Goal: Transaction & Acquisition: Purchase product/service

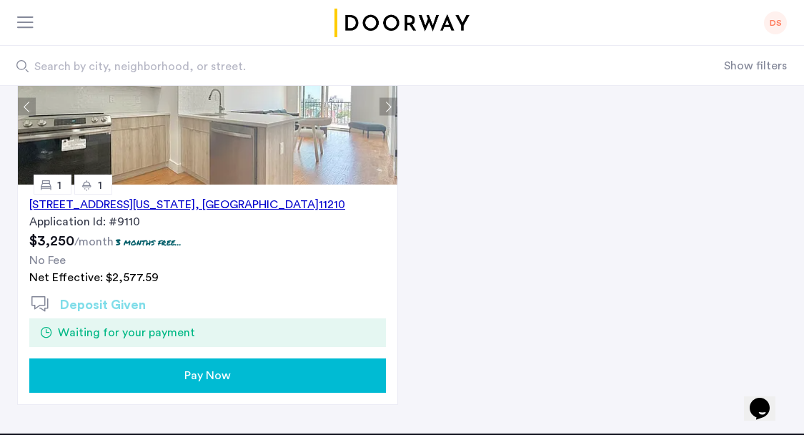
click at [252, 364] on button "Pay Now" at bounding box center [207, 375] width 357 height 34
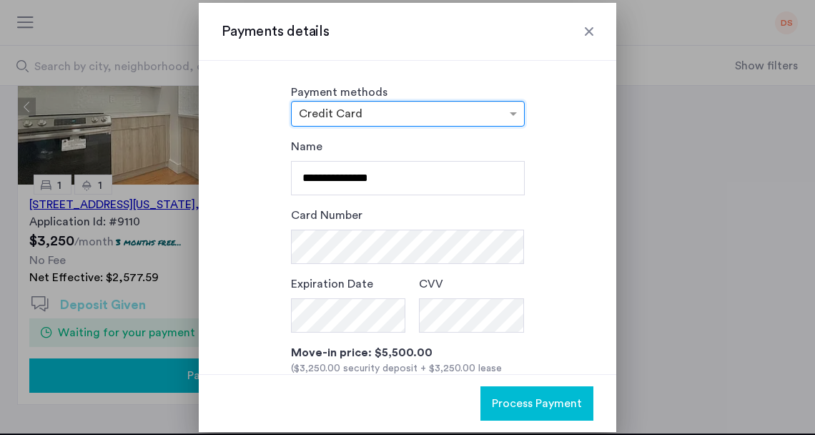
click at [370, 114] on input "text" at bounding box center [393, 115] width 189 height 10
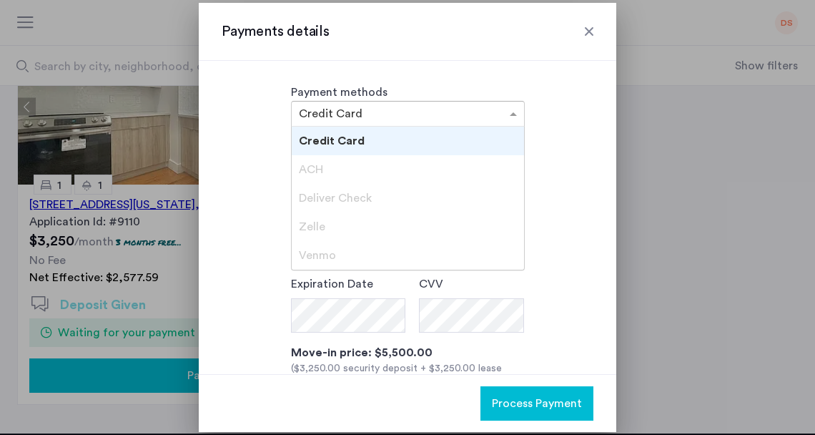
click at [317, 164] on span "ACH" at bounding box center [311, 169] width 24 height 11
click at [337, 138] on span "Credit Card" at bounding box center [332, 140] width 66 height 11
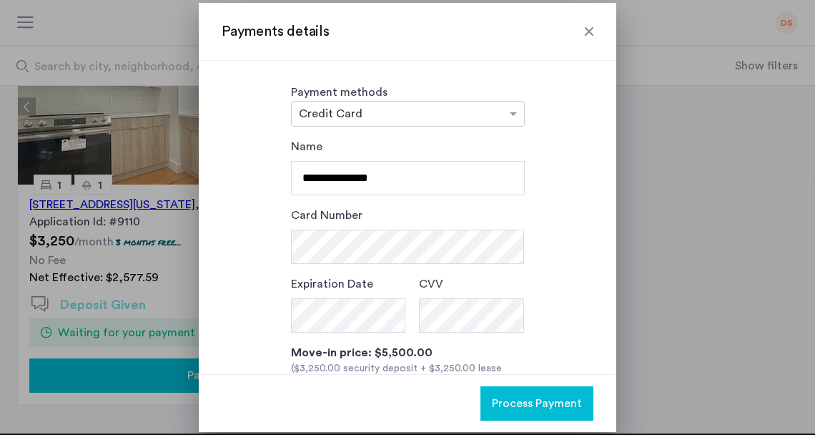
click at [575, 233] on div "**********" at bounding box center [408, 319] width 372 height 362
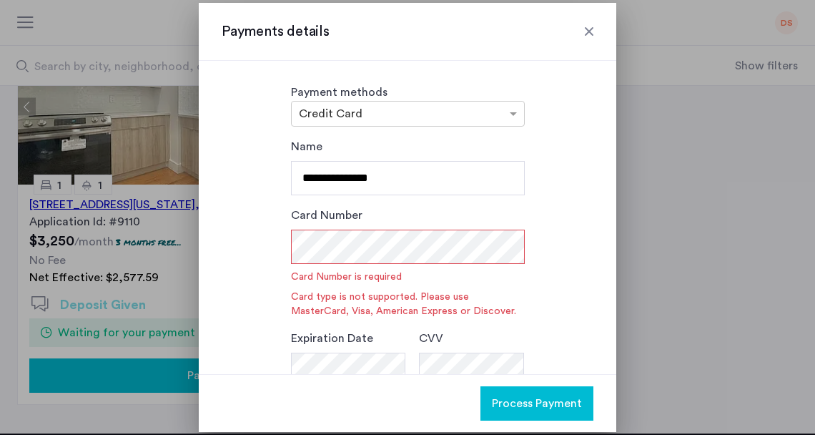
click at [547, 205] on div "**********" at bounding box center [408, 346] width 372 height 416
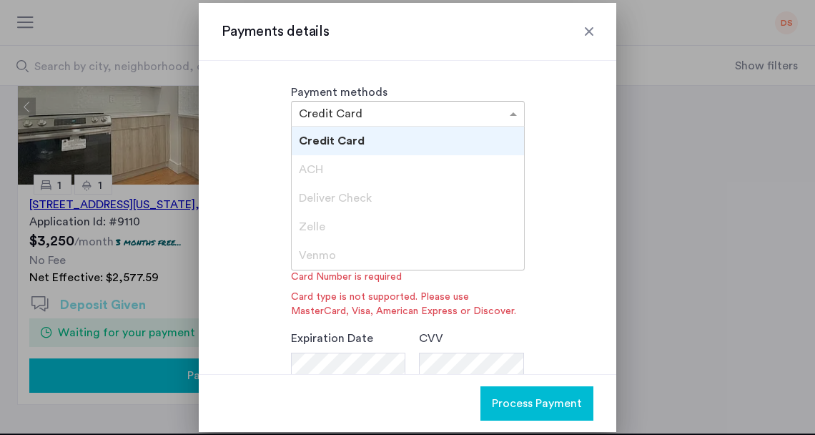
click at [387, 113] on input "text" at bounding box center [393, 115] width 189 height 10
click at [369, 197] on div "Deliver Check" at bounding box center [408, 198] width 232 height 29
click at [377, 131] on div "Credit Card" at bounding box center [408, 140] width 232 height 29
click at [385, 116] on input "text" at bounding box center [393, 115] width 189 height 10
click at [627, 194] on div at bounding box center [407, 217] width 815 height 435
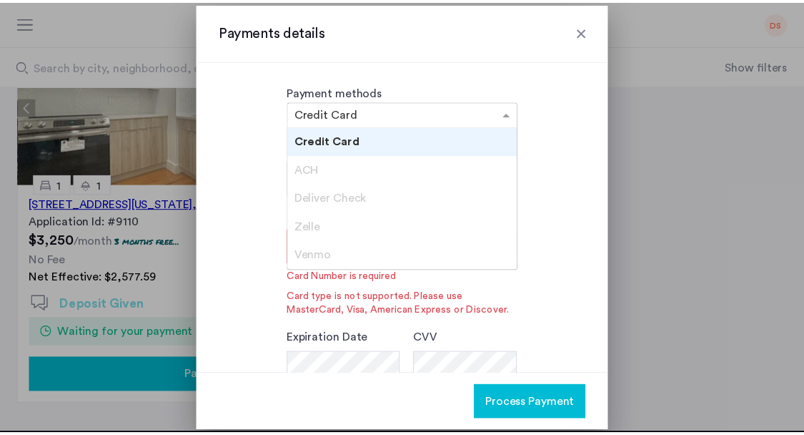
scroll to position [190, 0]
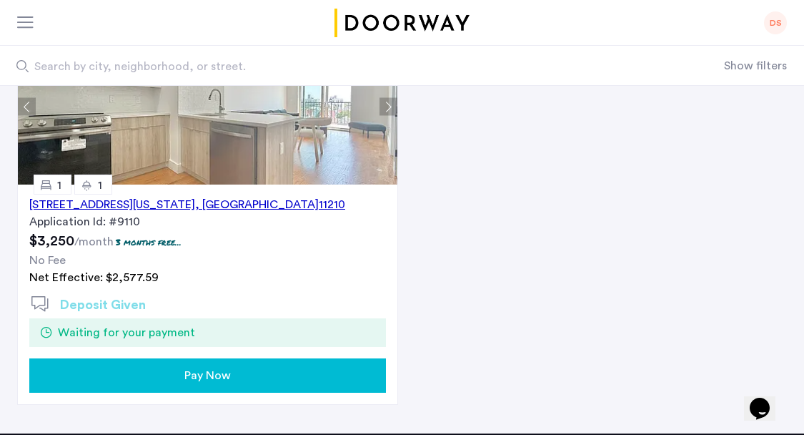
click at [237, 379] on div "Pay Now" at bounding box center [208, 375] width 334 height 17
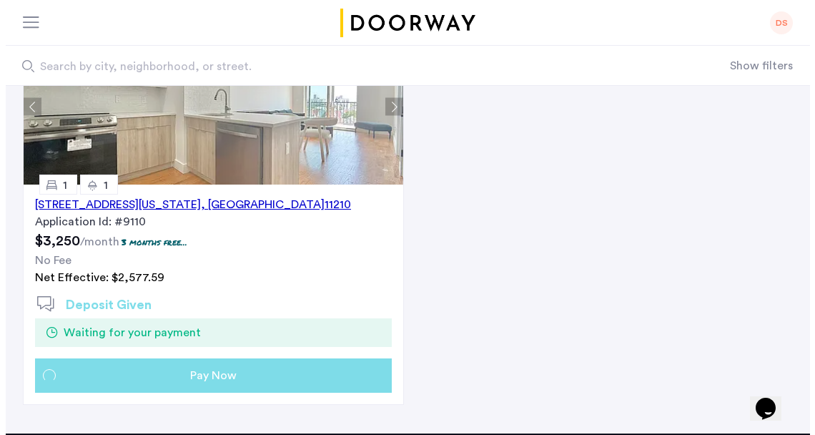
scroll to position [0, 0]
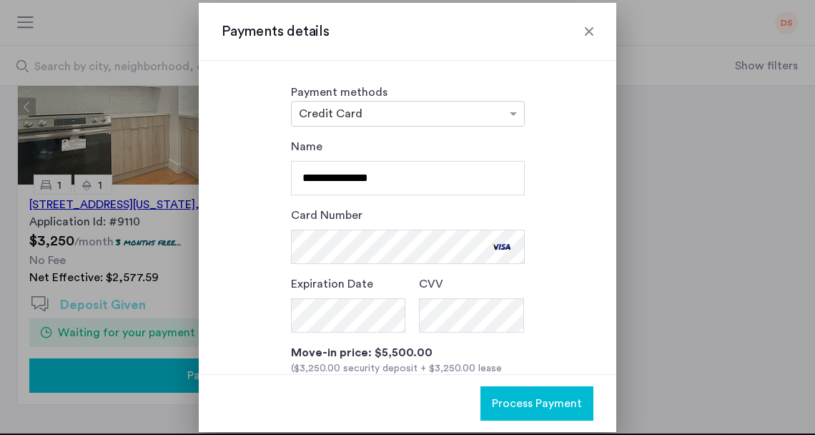
click at [269, 312] on div "**********" at bounding box center [408, 319] width 372 height 362
click at [233, 309] on div "**********" at bounding box center [408, 321] width 372 height 367
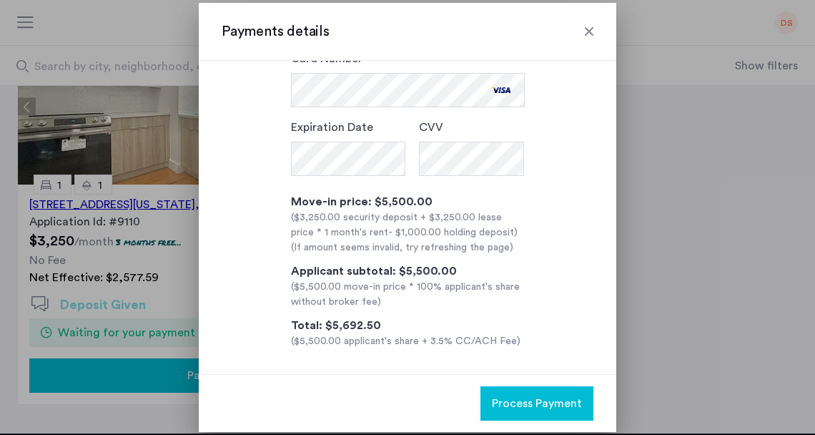
scroll to position [162, 0]
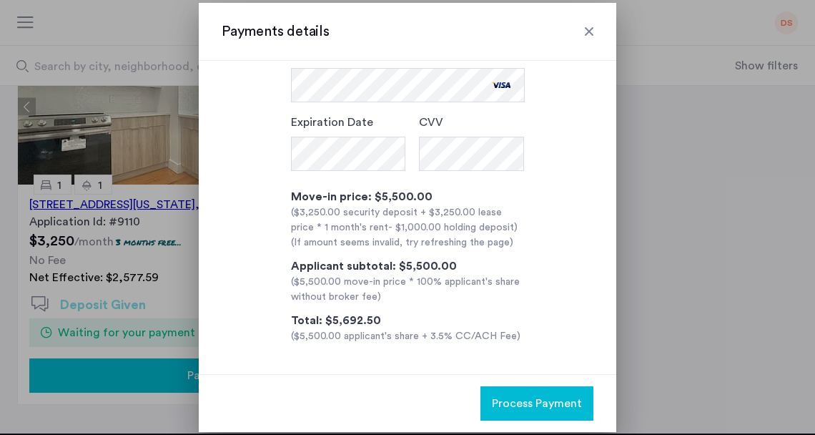
click at [520, 402] on span "Process Payment" at bounding box center [537, 402] width 90 height 17
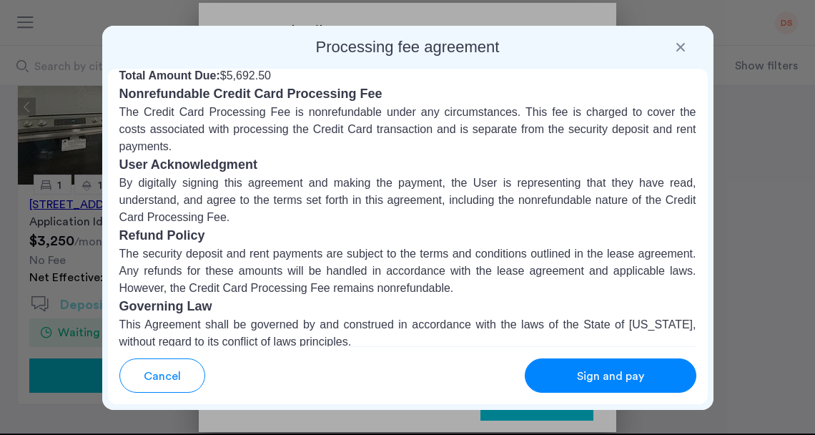
scroll to position [289, 0]
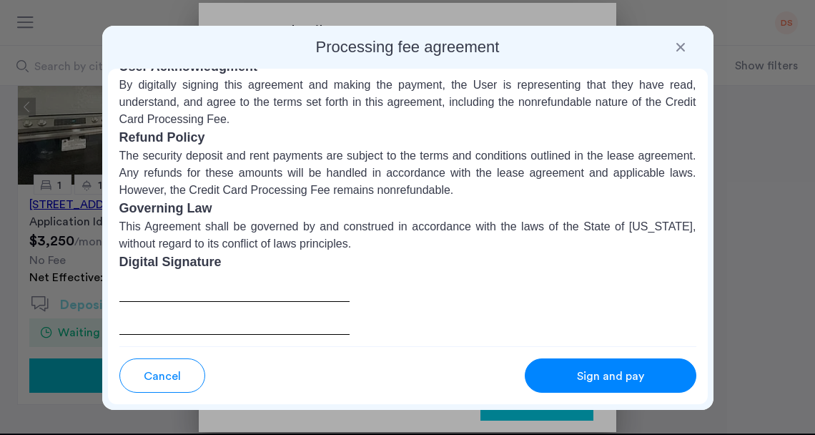
click at [582, 366] on button "Sign and pay" at bounding box center [611, 375] width 172 height 34
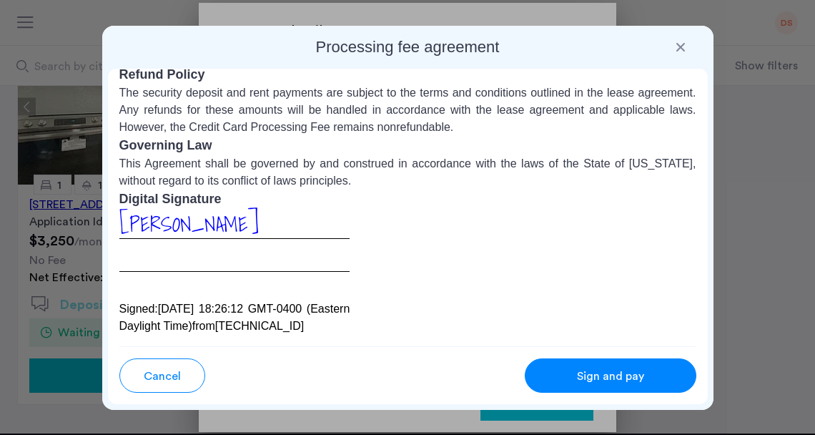
scroll to position [369, 0]
click at [610, 377] on span "Sign and pay" at bounding box center [610, 375] width 67 height 17
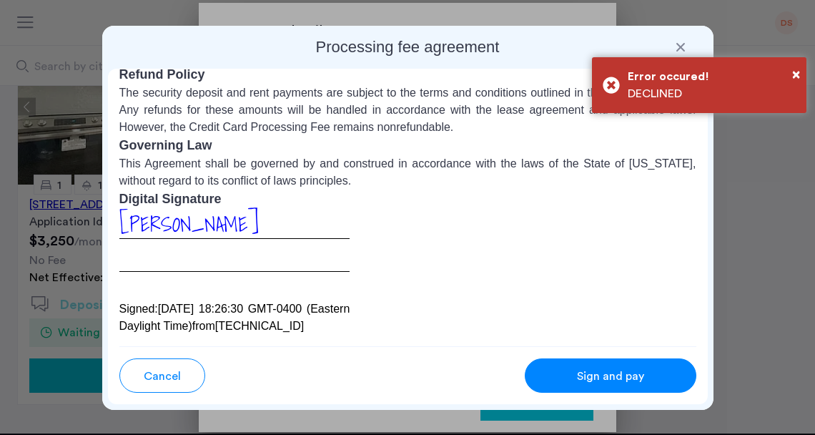
click at [384, 246] on div "Dominique Smith Signed: Sun Oct 12 2025 18:26:30 GMT-0400 (Eastern Daylight Tim…" at bounding box center [407, 272] width 577 height 126
click at [797, 76] on span "×" at bounding box center [796, 74] width 8 height 14
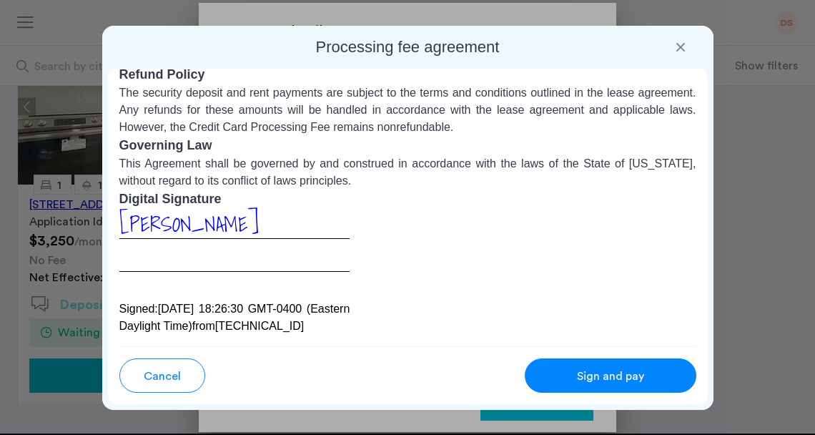
scroll to position [344, 0]
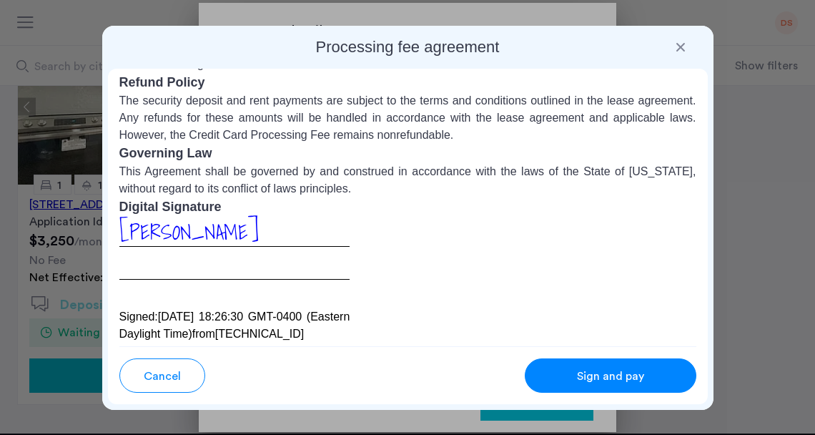
click at [680, 47] on div at bounding box center [680, 47] width 14 height 14
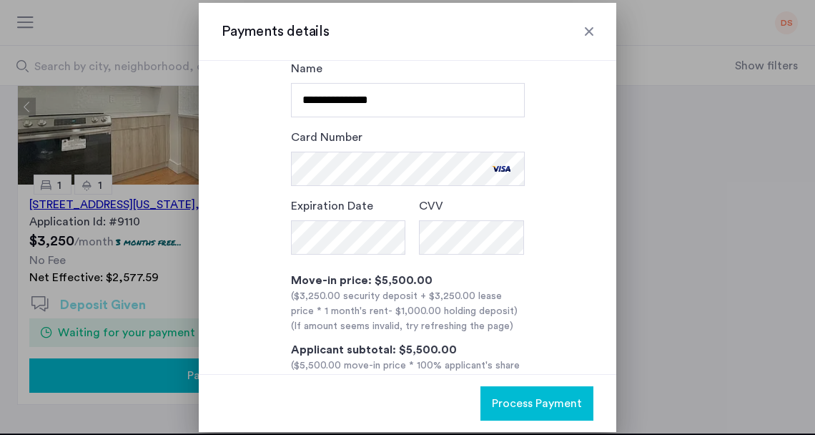
scroll to position [0, 0]
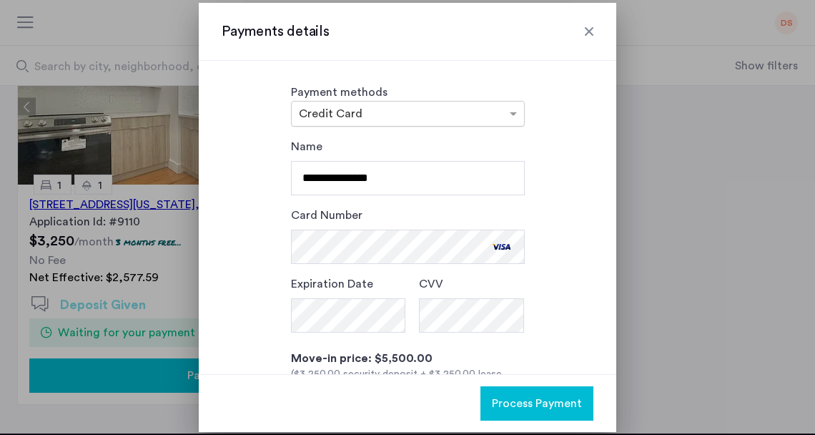
click at [436, 116] on input "text" at bounding box center [393, 115] width 189 height 10
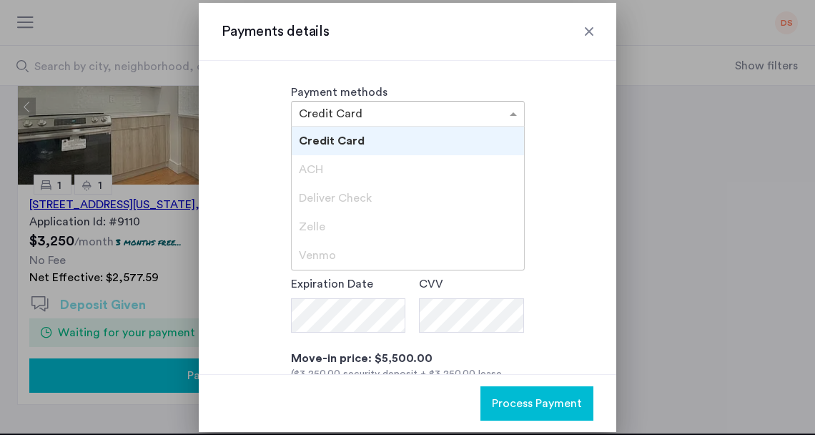
click at [592, 33] on div at bounding box center [589, 31] width 14 height 14
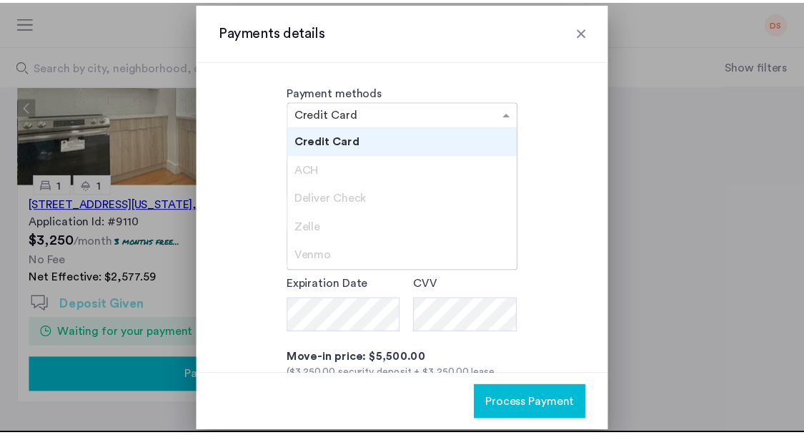
scroll to position [190, 0]
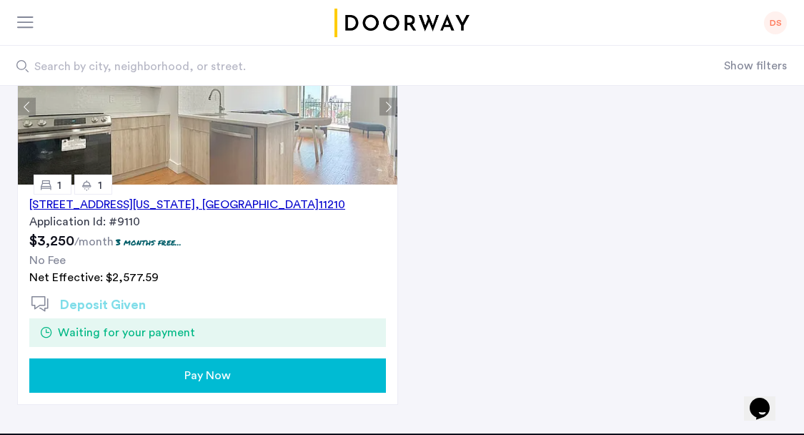
click at [756, 68] on button "Show filters" at bounding box center [755, 65] width 63 height 17
click at [756, 68] on button "Hide filters" at bounding box center [758, 65] width 58 height 17
click at [305, 382] on div "Pay Now" at bounding box center [208, 375] width 334 height 17
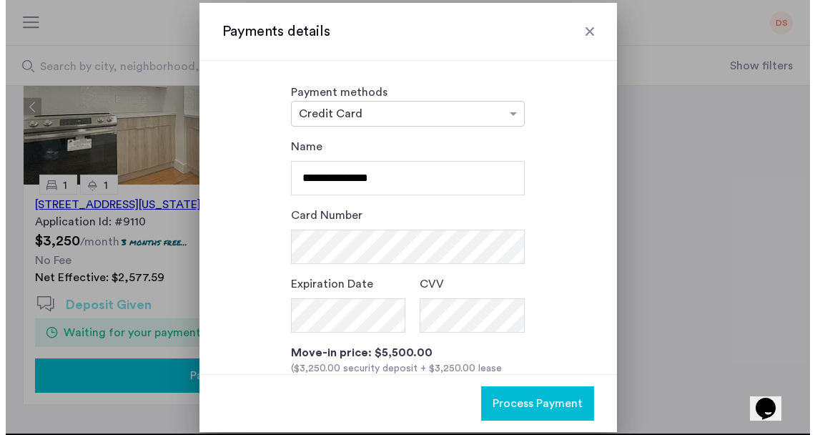
scroll to position [0, 0]
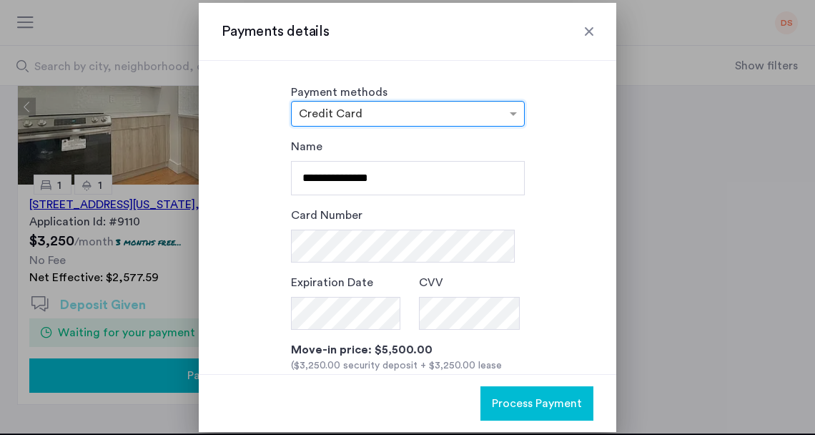
click at [372, 110] on input "text" at bounding box center [393, 115] width 189 height 10
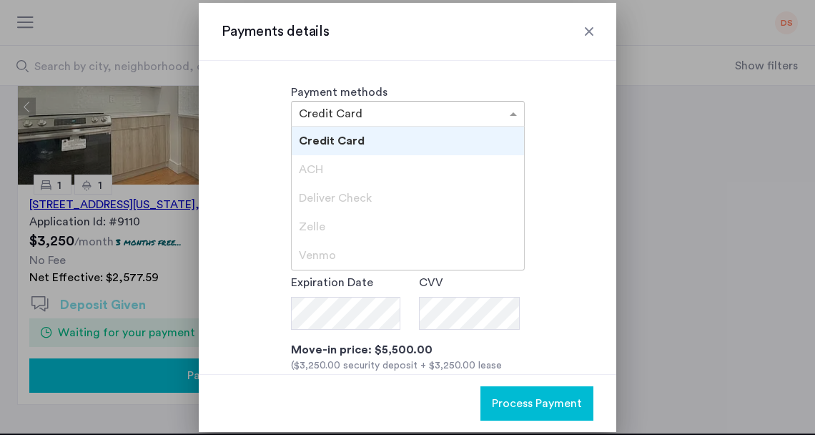
click at [317, 167] on span "ACH" at bounding box center [311, 169] width 24 height 11
click at [333, 204] on span "Deliver Check" at bounding box center [335, 197] width 73 height 11
click at [316, 224] on span "Zelle" at bounding box center [312, 226] width 26 height 11
click at [319, 250] on span "Venmo" at bounding box center [317, 254] width 37 height 11
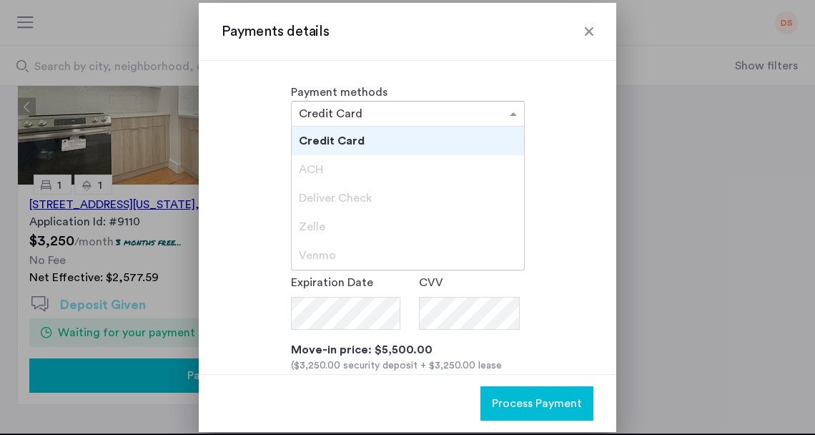
click at [502, 116] on div at bounding box center [408, 113] width 232 height 17
click at [353, 111] on input "text" at bounding box center [393, 115] width 189 height 10
click at [307, 170] on span "ACH" at bounding box center [311, 169] width 24 height 11
click at [326, 142] on span "Credit Card" at bounding box center [332, 140] width 66 height 11
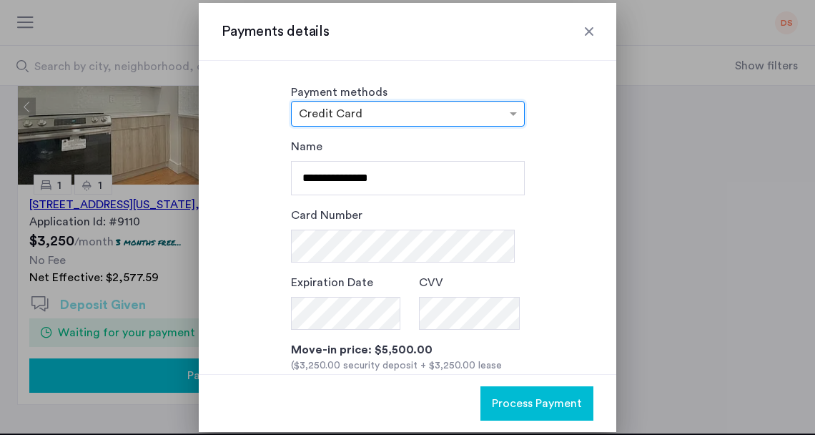
click at [344, 115] on input "text" at bounding box center [393, 115] width 189 height 10
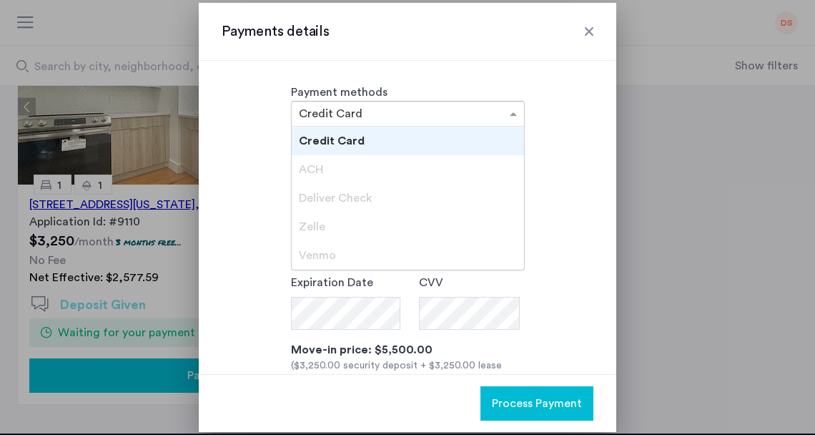
click at [316, 165] on span "ACH" at bounding box center [311, 169] width 24 height 11
click at [324, 202] on span "Deliver Check" at bounding box center [335, 197] width 73 height 11
click at [310, 230] on span "Zelle" at bounding box center [312, 226] width 26 height 11
drag, startPoint x: 566, startPoint y: 190, endPoint x: 582, endPoint y: 91, distance: 99.9
click at [566, 190] on div "**********" at bounding box center [408, 317] width 372 height 359
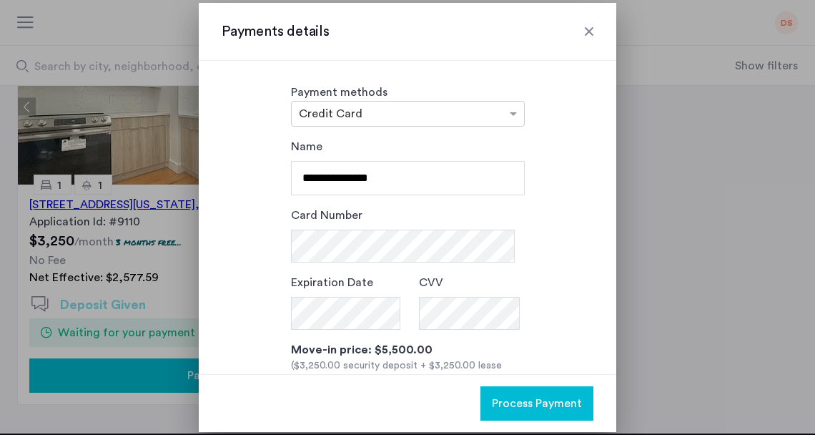
click at [589, 32] on div at bounding box center [589, 31] width 14 height 14
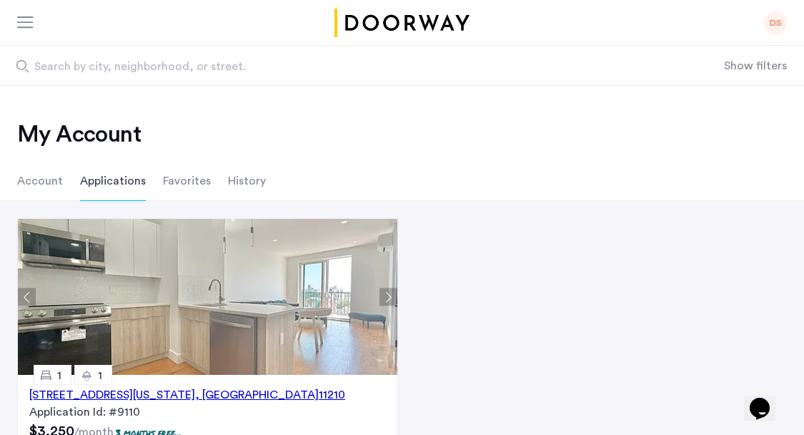
click at [49, 184] on li "Account" at bounding box center [40, 181] width 46 height 40
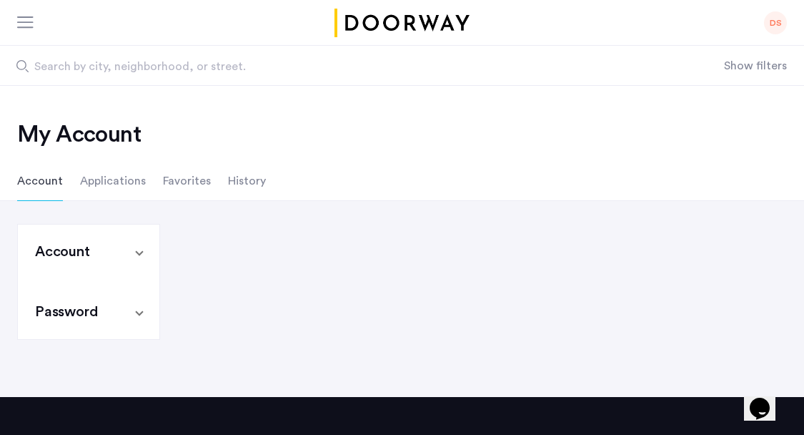
click at [100, 180] on li "Applications" at bounding box center [113, 181] width 66 height 40
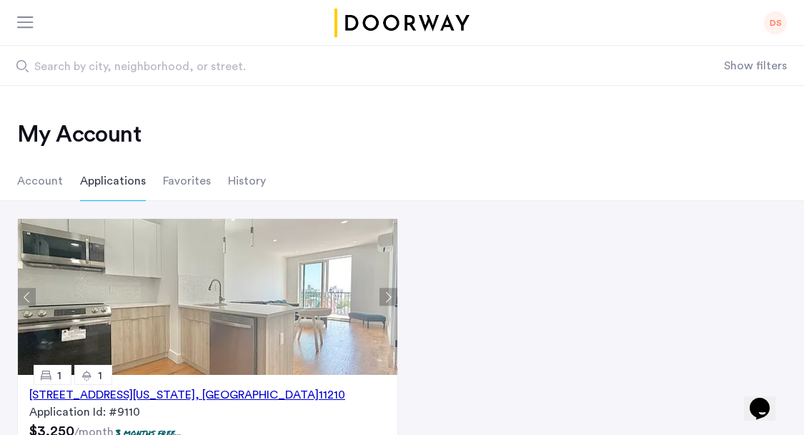
click at [51, 183] on li "Account" at bounding box center [40, 181] width 46 height 40
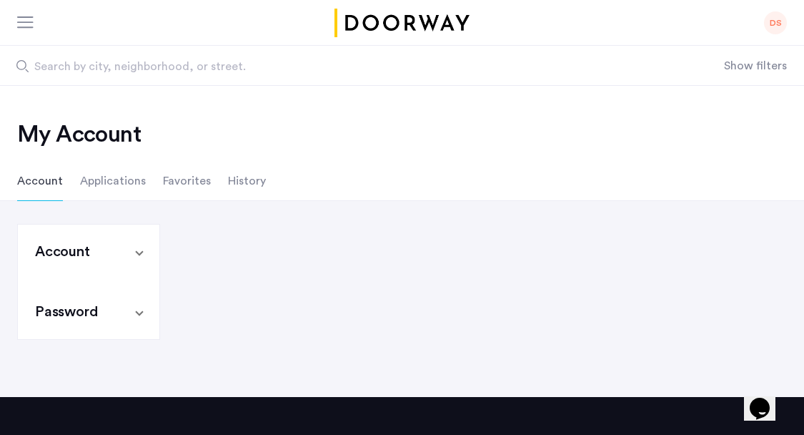
click at [120, 254] on mat-panel-title "Account" at bounding box center [80, 252] width 90 height 20
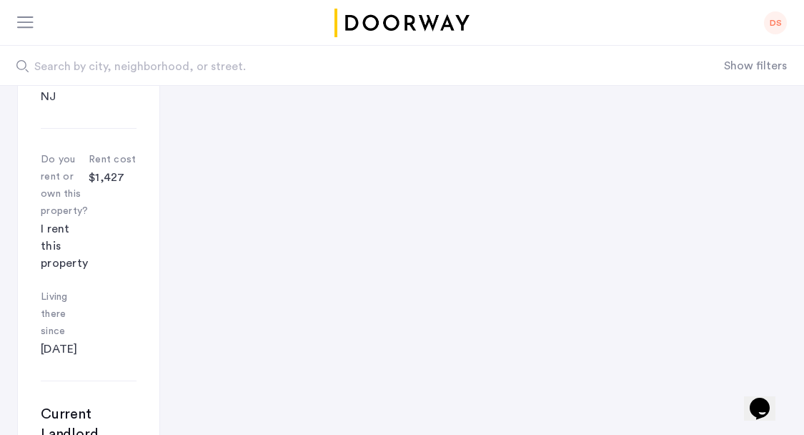
scroll to position [93, 0]
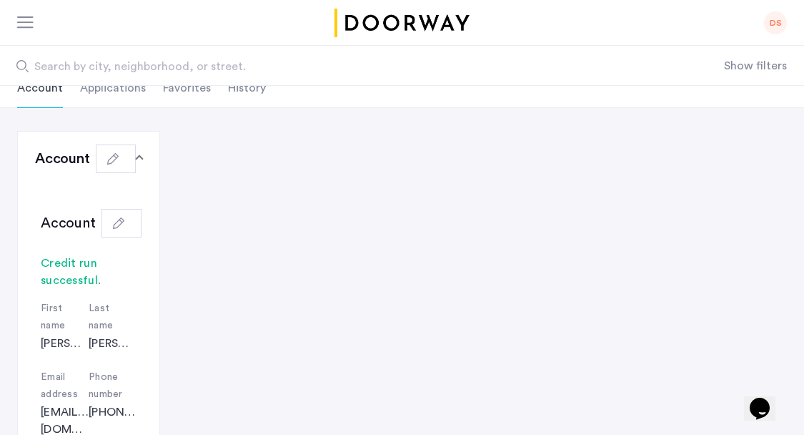
click at [109, 82] on input "Search by city, neighborhood, or street." at bounding box center [362, 65] width 724 height 39
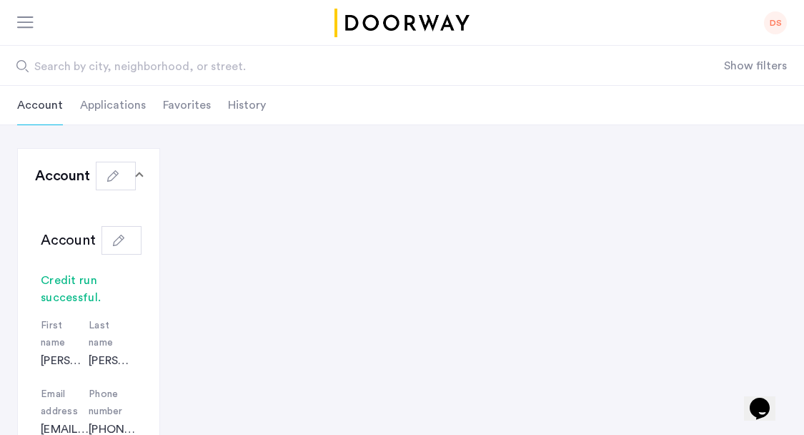
scroll to position [60, 0]
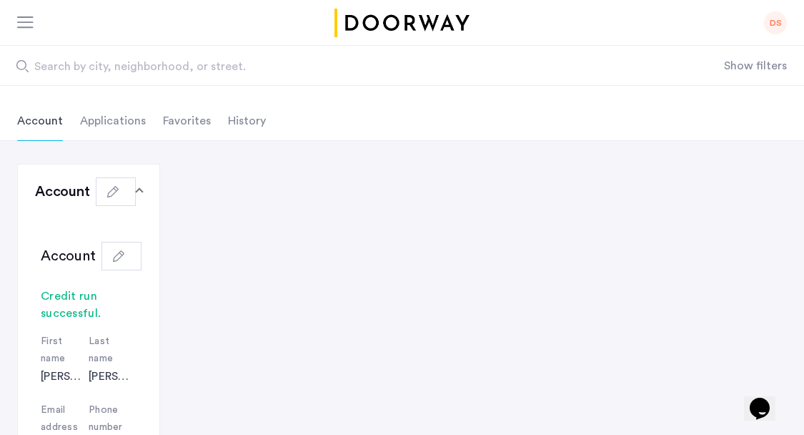
click at [133, 113] on li "Applications" at bounding box center [113, 121] width 66 height 40
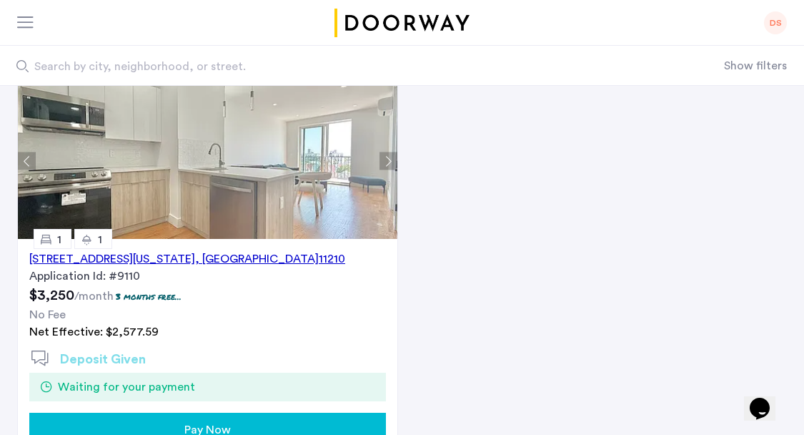
scroll to position [386, 0]
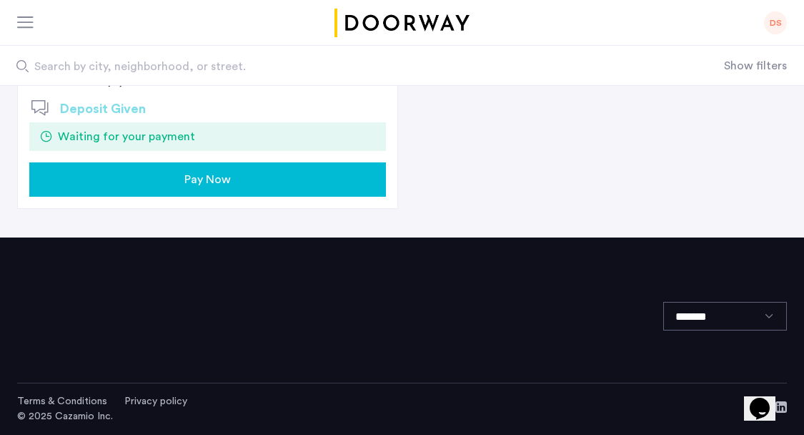
click at [220, 157] on div "[STREET_ADDRESS][US_STATE] Application Id: #9110 $3,250 /month 3 months free...…" at bounding box center [207, 98] width 379 height 219
click at [219, 171] on span "Pay Now" at bounding box center [207, 179] width 46 height 17
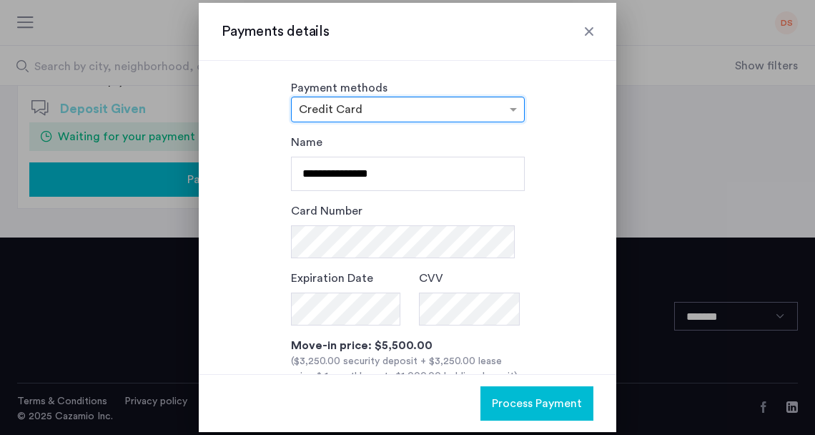
scroll to position [0, 0]
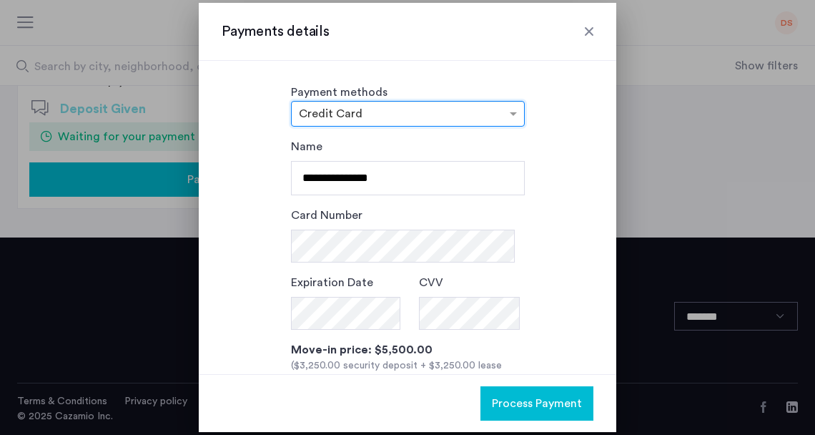
click at [431, 110] on input "text" at bounding box center [393, 115] width 189 height 10
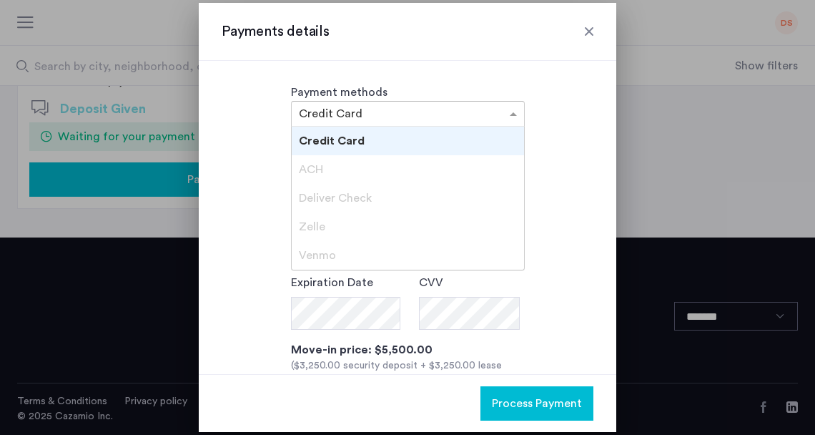
click at [317, 167] on span "ACH" at bounding box center [311, 169] width 24 height 11
click at [332, 136] on span "Credit Card" at bounding box center [332, 140] width 66 height 11
click at [354, 119] on input "text" at bounding box center [393, 115] width 189 height 10
click at [345, 199] on span "Deliver Check" at bounding box center [335, 197] width 73 height 11
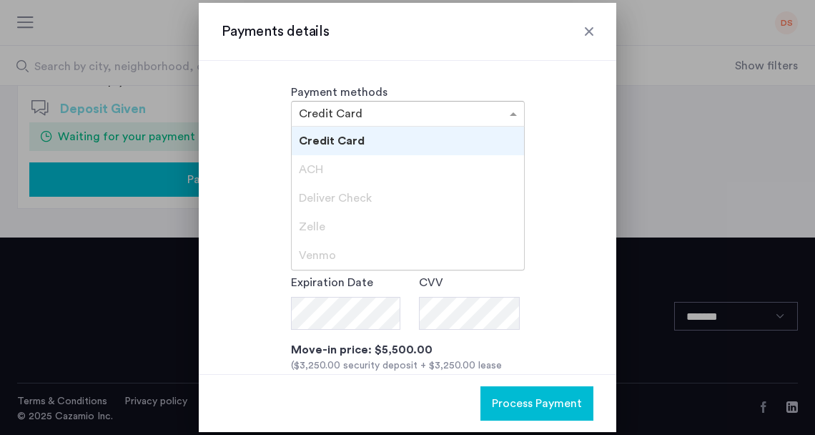
click at [346, 115] on input "text" at bounding box center [393, 115] width 189 height 10
click at [516, 119] on span at bounding box center [515, 113] width 18 height 17
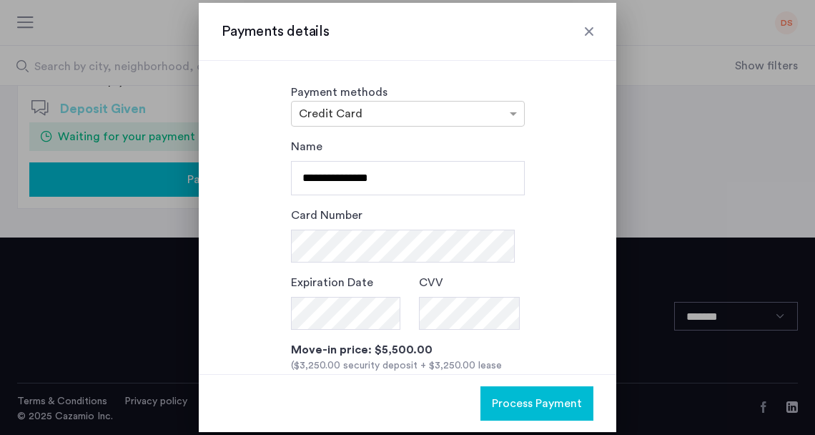
click at [593, 34] on div at bounding box center [589, 31] width 14 height 14
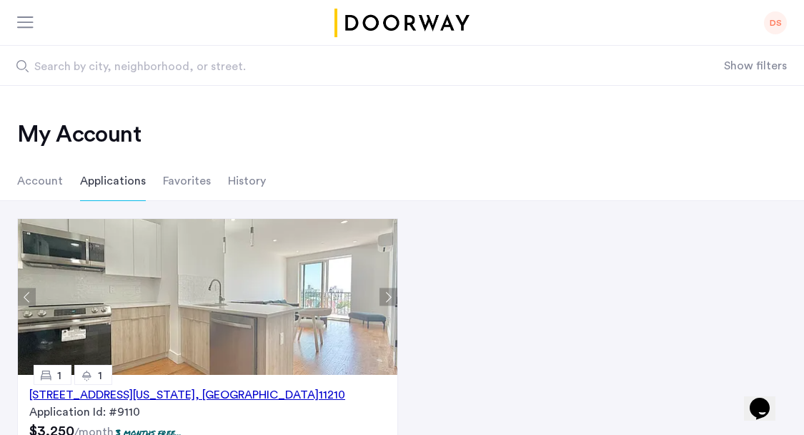
click at [770, 24] on div "DS" at bounding box center [775, 22] width 23 height 23
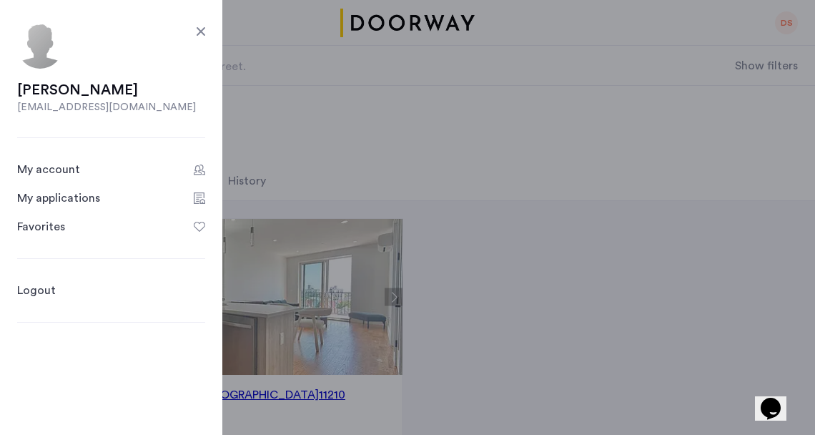
click at [202, 29] on div at bounding box center [200, 31] width 17 height 17
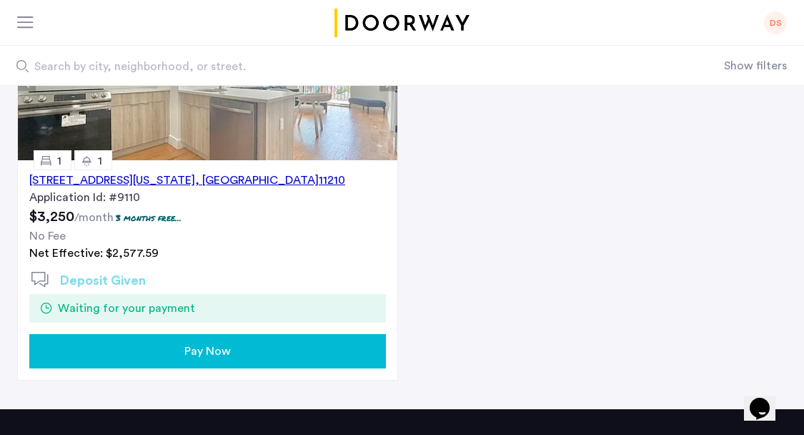
scroll to position [125, 0]
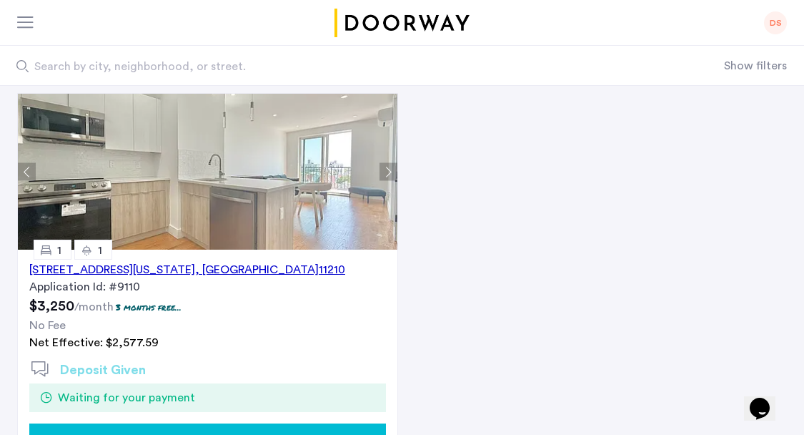
click at [237, 269] on div "1644 New York Avenue, Unit 4F, Brooklyn , NY 11210" at bounding box center [187, 269] width 316 height 17
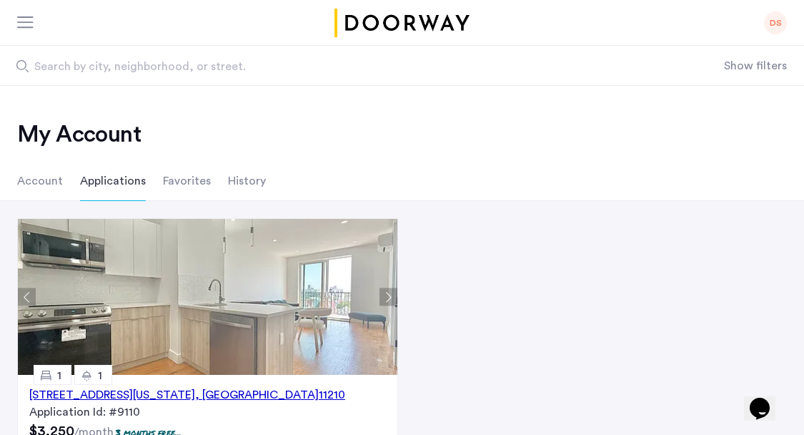
scroll to position [304, 0]
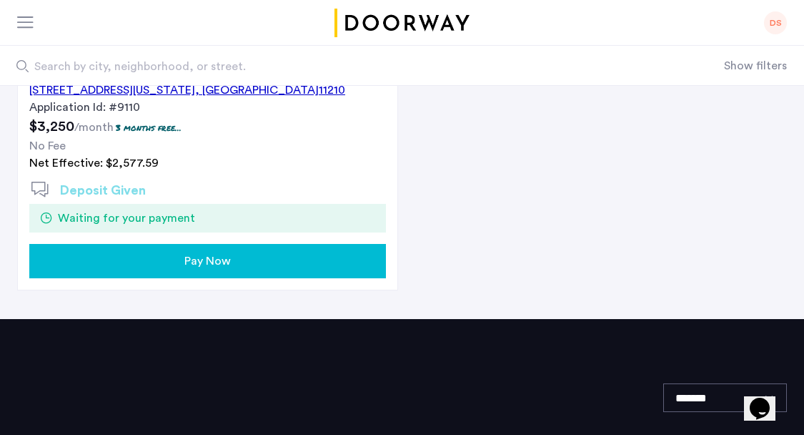
click at [258, 252] on div "Pay Now" at bounding box center [208, 260] width 334 height 17
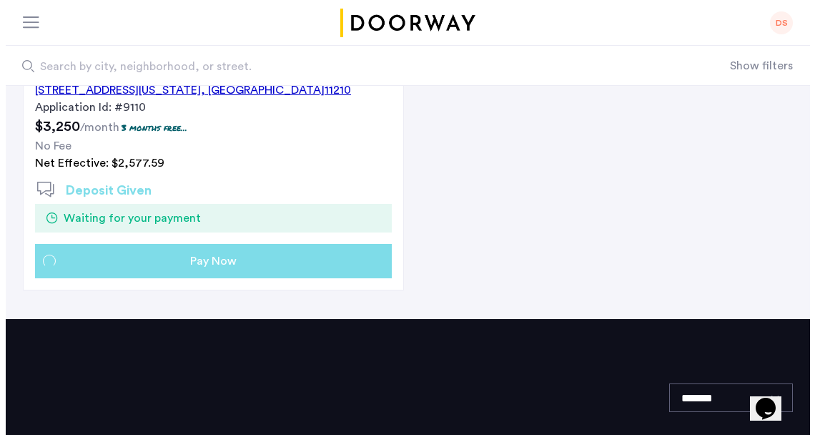
scroll to position [0, 0]
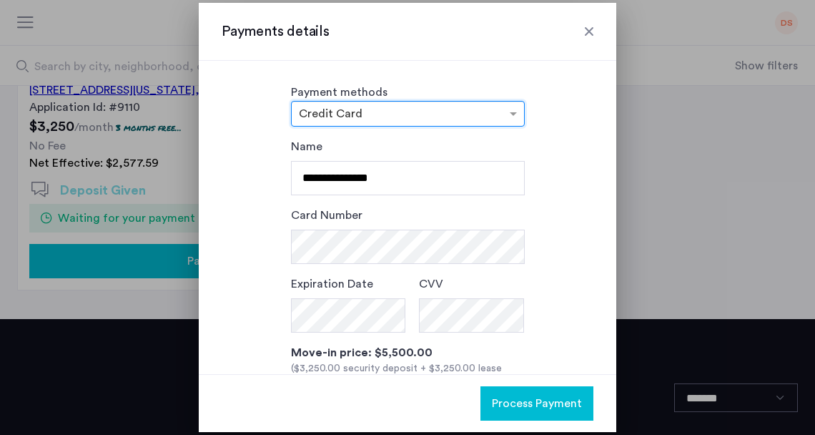
click at [360, 113] on input "text" at bounding box center [393, 115] width 189 height 10
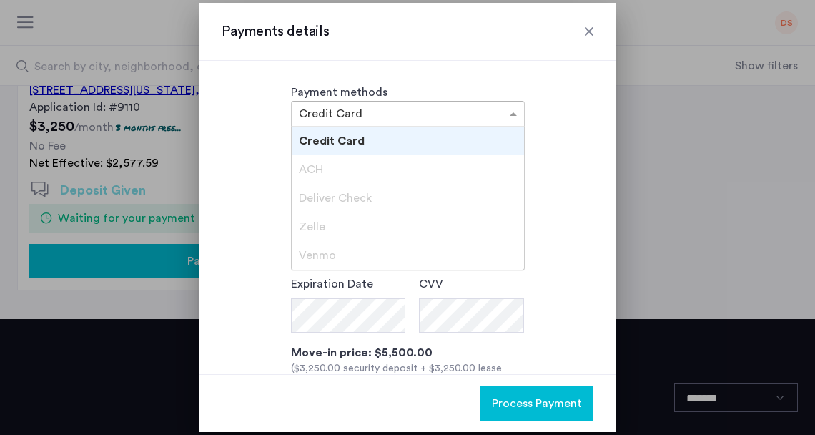
click at [314, 166] on span "ACH" at bounding box center [311, 169] width 24 height 11
click at [320, 194] on span "Deliver Check" at bounding box center [335, 197] width 73 height 11
click at [310, 227] on span "Zelle" at bounding box center [312, 226] width 26 height 11
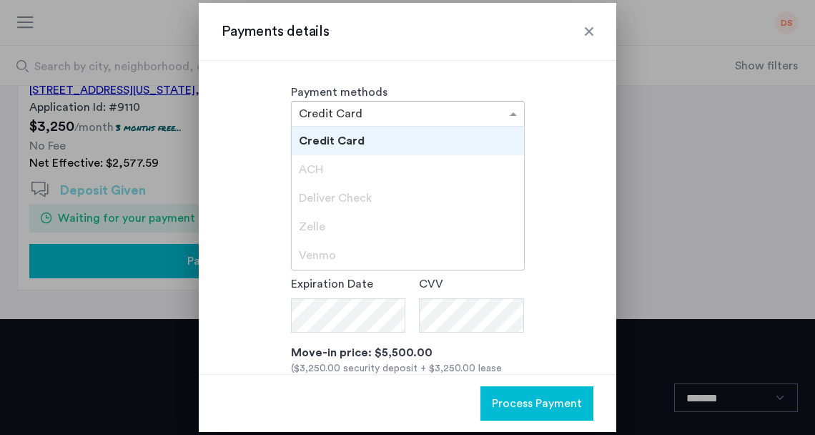
click at [316, 257] on span "Venmo" at bounding box center [317, 254] width 37 height 11
click at [506, 111] on span at bounding box center [515, 113] width 18 height 17
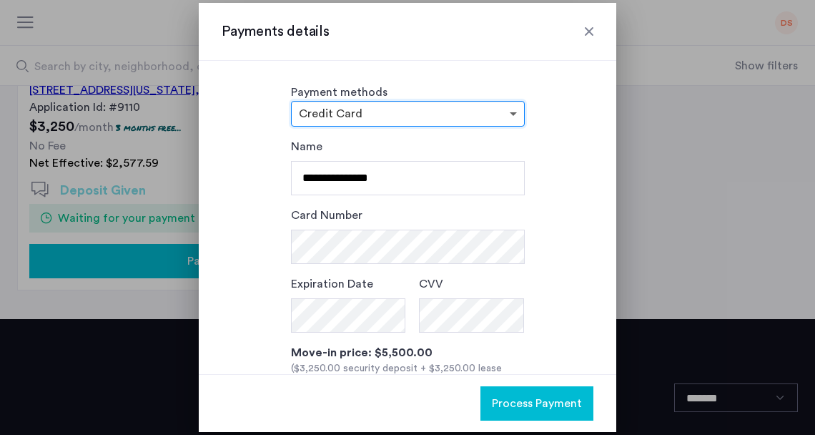
click at [506, 114] on span at bounding box center [515, 113] width 18 height 17
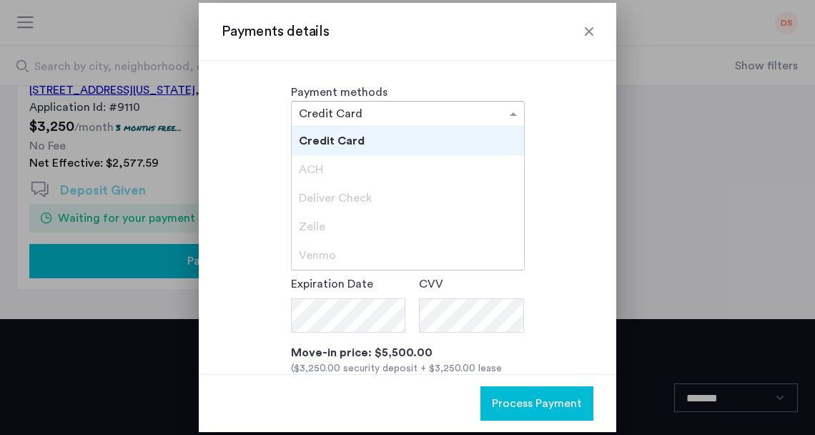
click at [318, 164] on span "ACH" at bounding box center [311, 169] width 24 height 11
click at [263, 162] on div "**********" at bounding box center [408, 319] width 372 height 362
click at [331, 102] on div "× Credit Card" at bounding box center [408, 114] width 234 height 26
click at [317, 167] on span "ACH" at bounding box center [311, 169] width 24 height 11
click at [246, 154] on div "**********" at bounding box center [408, 319] width 372 height 362
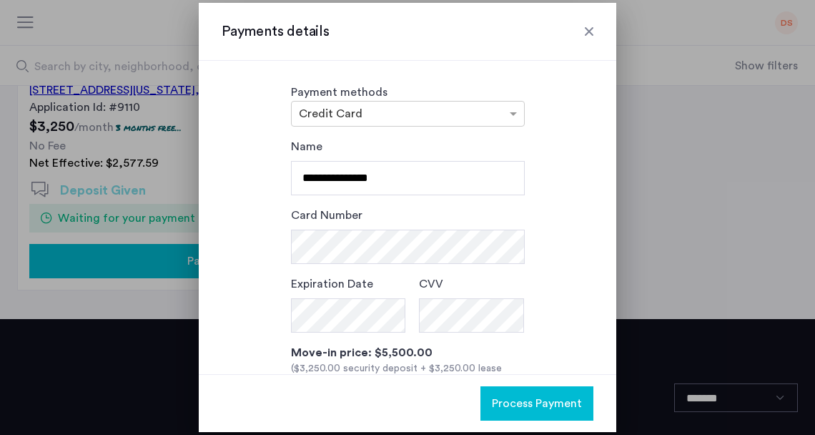
click at [593, 32] on div at bounding box center [589, 31] width 14 height 14
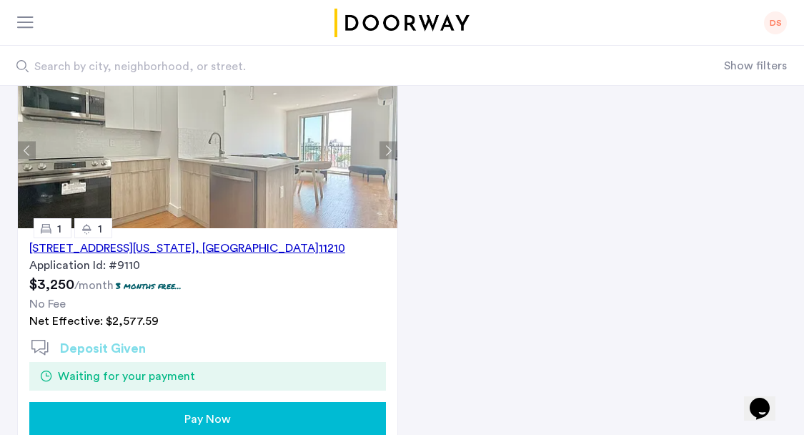
scroll to position [239, 0]
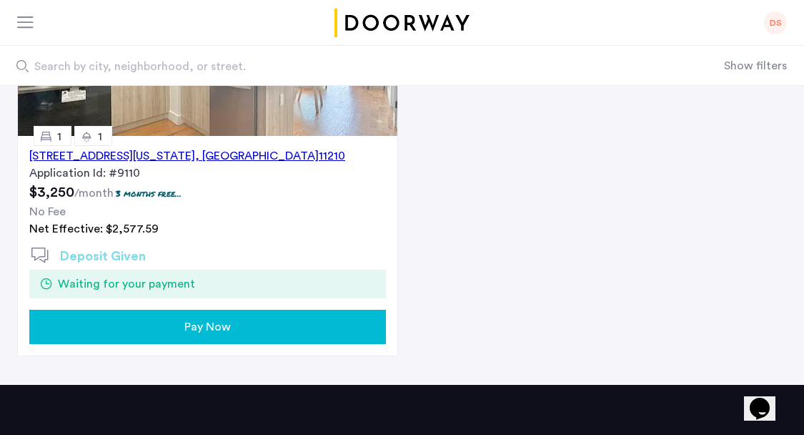
click at [227, 332] on span "Pay Now" at bounding box center [207, 326] width 46 height 17
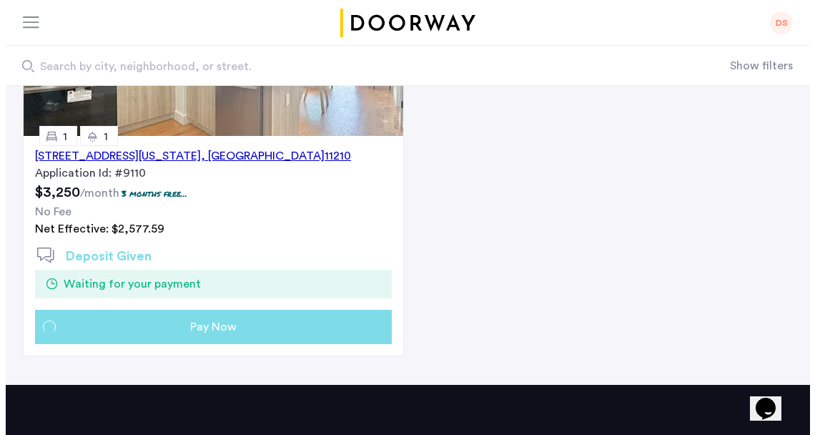
scroll to position [0, 0]
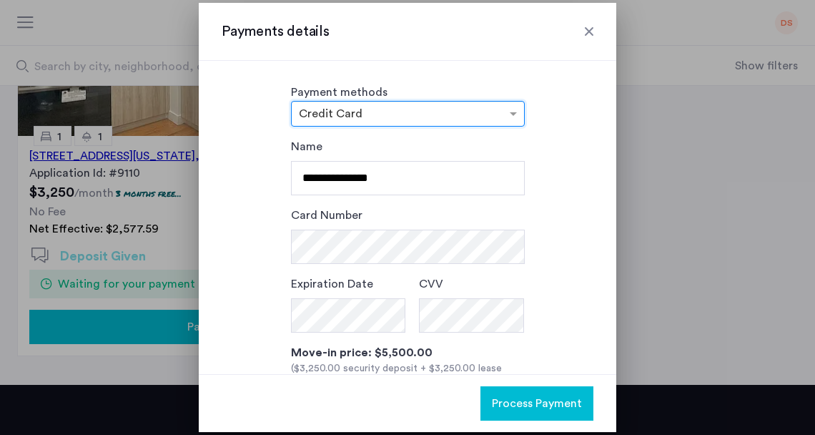
click at [380, 114] on input "text" at bounding box center [393, 115] width 189 height 10
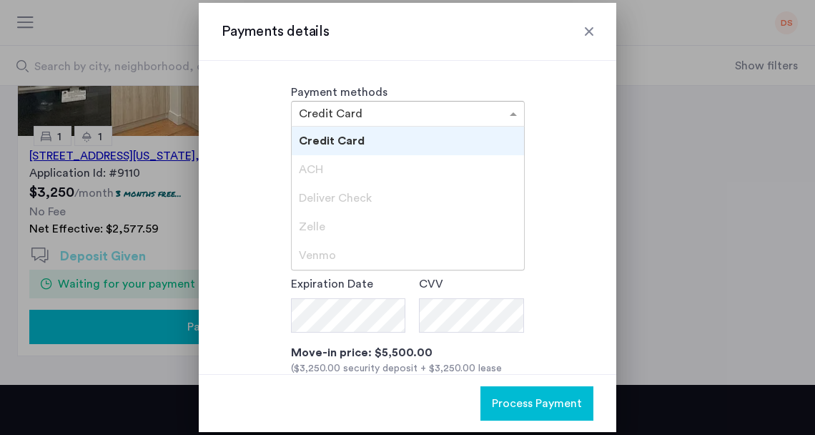
click at [310, 178] on div "ACH" at bounding box center [408, 169] width 232 height 29
click at [317, 172] on span "ACH" at bounding box center [311, 169] width 24 height 11
click at [320, 196] on span "Deliver Check" at bounding box center [335, 197] width 73 height 11
click at [313, 228] on span "Zelle" at bounding box center [312, 226] width 26 height 11
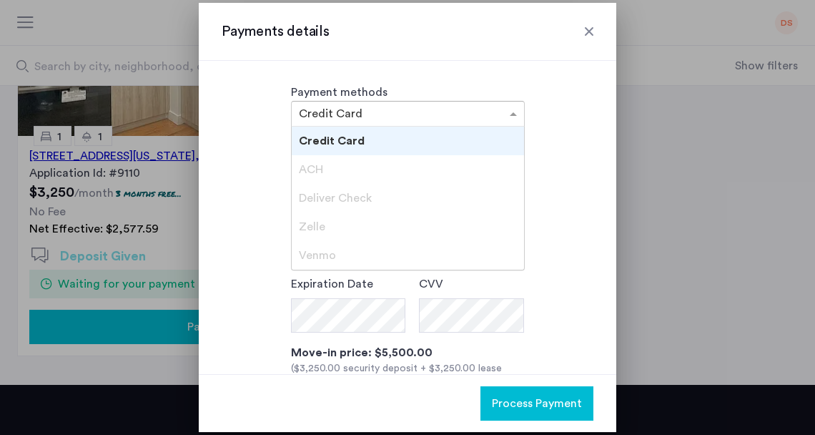
click at [315, 250] on span "Venmo" at bounding box center [317, 254] width 37 height 11
click at [257, 206] on div "**********" at bounding box center [408, 319] width 372 height 362
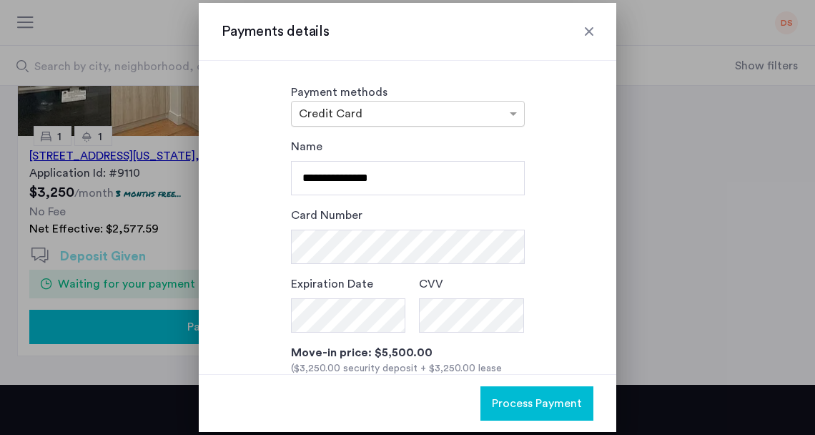
click at [369, 110] on input "text" at bounding box center [393, 115] width 189 height 10
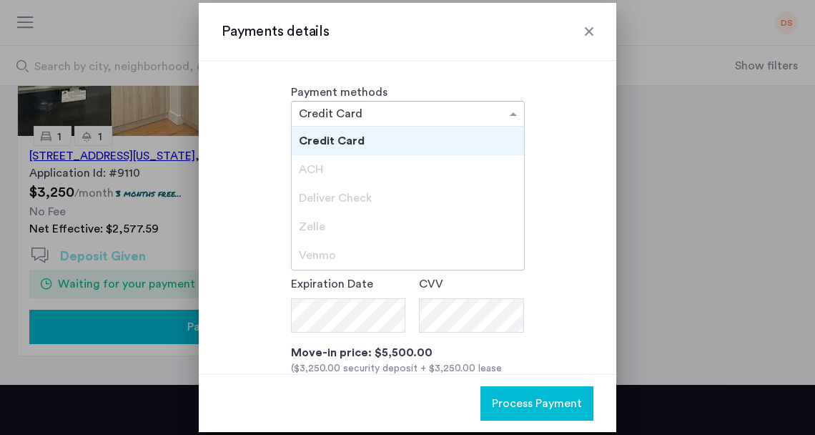
click at [405, 114] on input "text" at bounding box center [393, 115] width 189 height 10
click at [513, 114] on span at bounding box center [515, 113] width 18 height 17
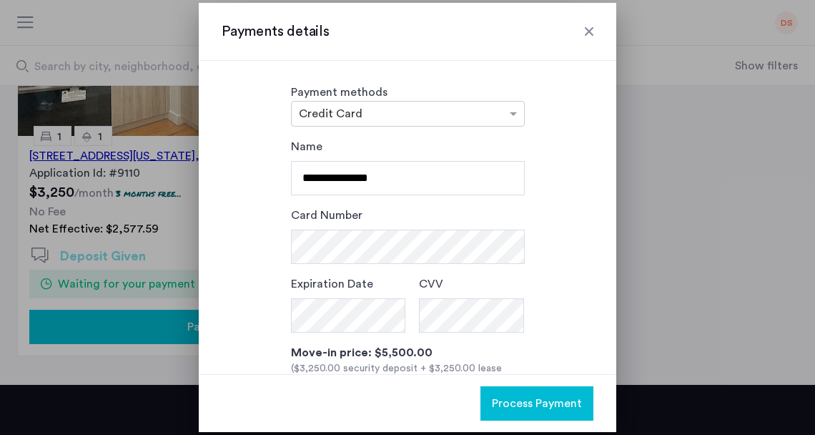
click at [591, 32] on div at bounding box center [589, 31] width 14 height 14
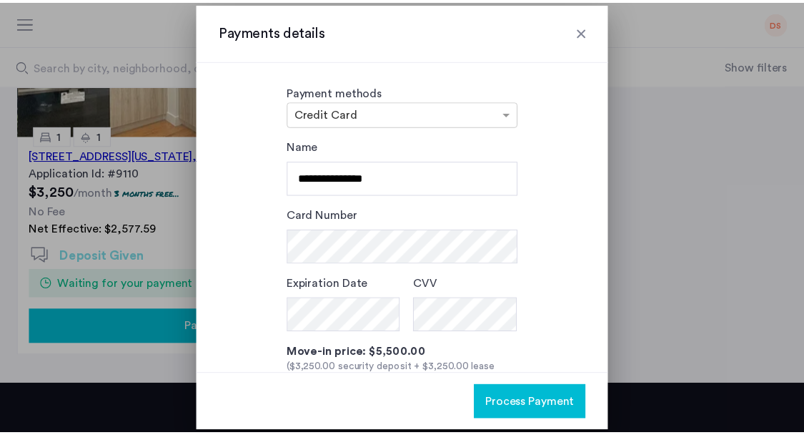
scroll to position [239, 0]
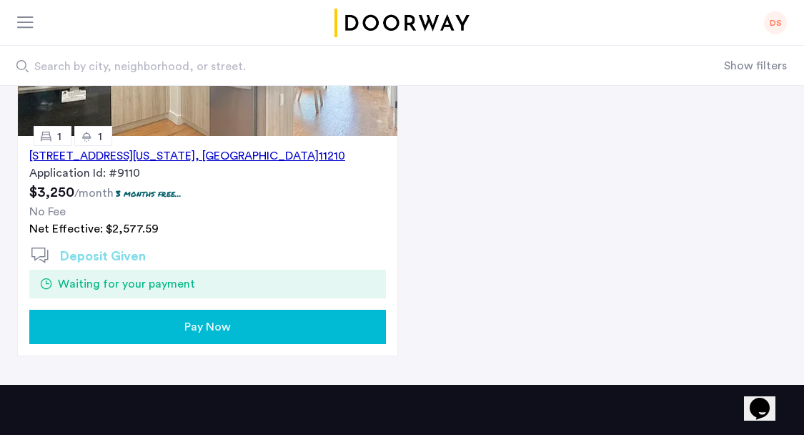
click at [243, 320] on div "Pay Now" at bounding box center [208, 326] width 334 height 17
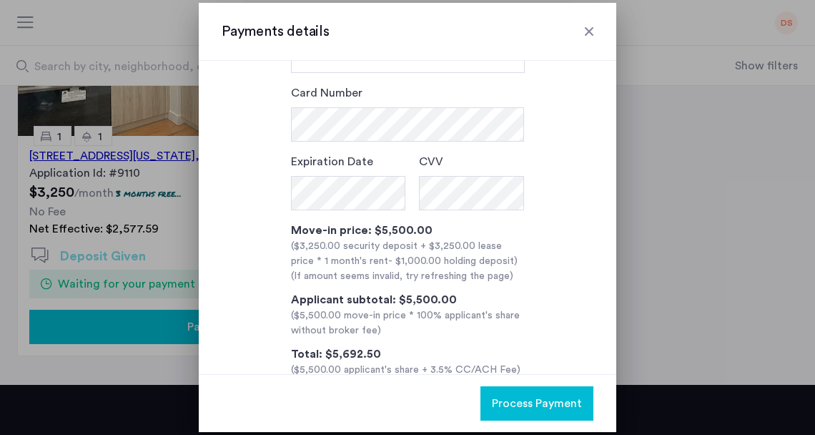
scroll to position [156, 0]
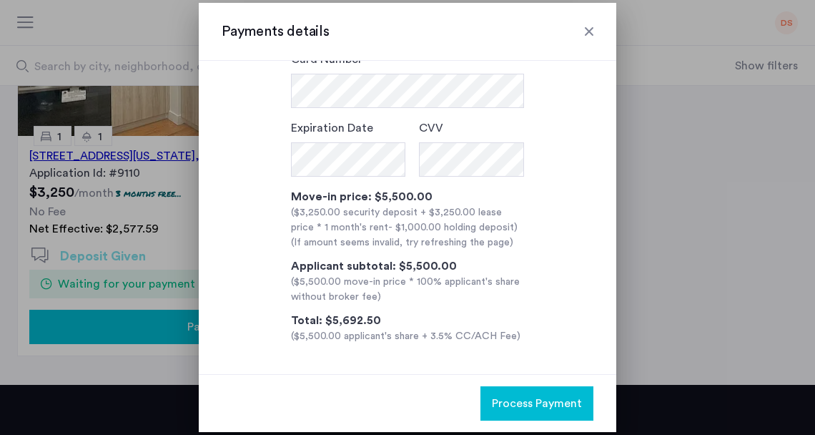
click at [586, 34] on div at bounding box center [589, 31] width 14 height 14
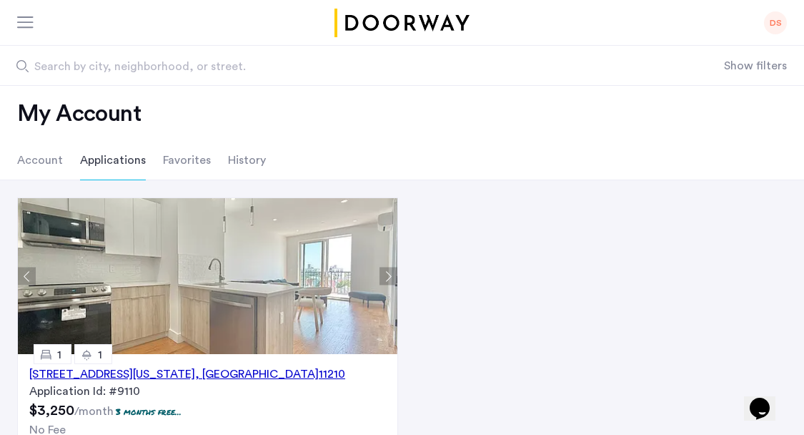
scroll to position [9, 0]
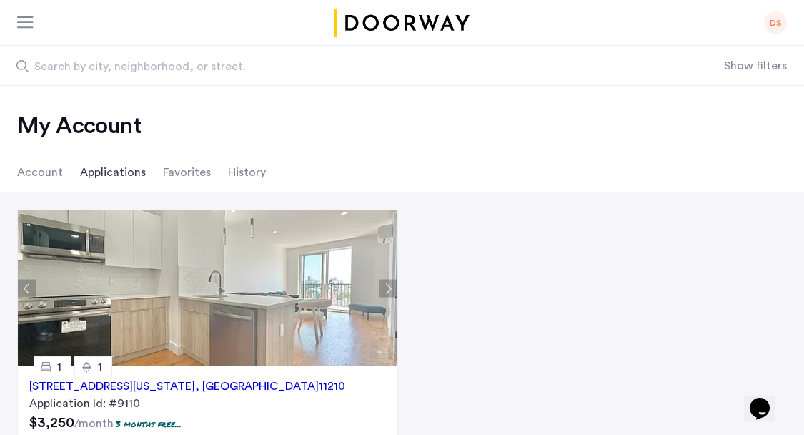
click at [49, 168] on li "Account" at bounding box center [40, 172] width 46 height 40
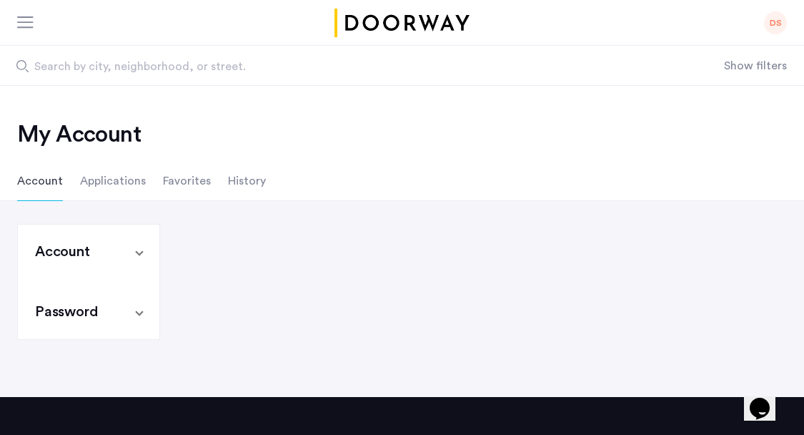
click at [101, 182] on li "Applications" at bounding box center [113, 181] width 66 height 40
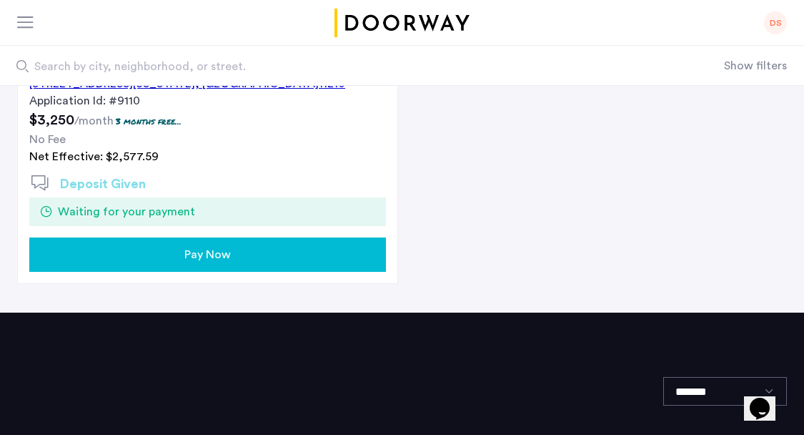
scroll to position [319, 0]
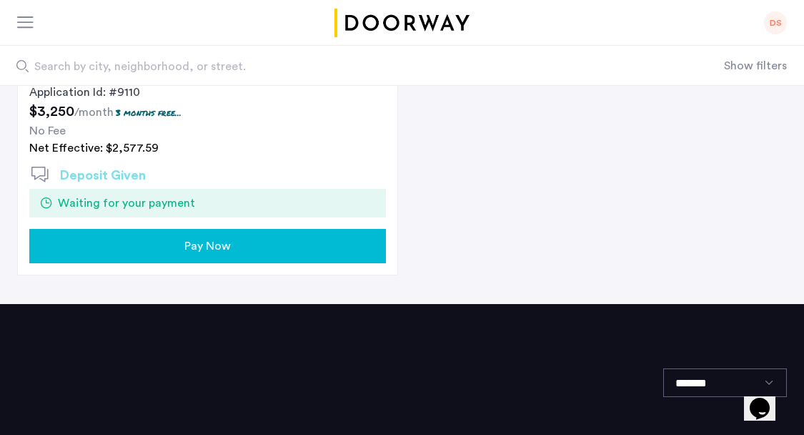
click at [760, 407] on icon "Opens Chat This icon Opens the chat window." at bounding box center [759, 408] width 23 height 23
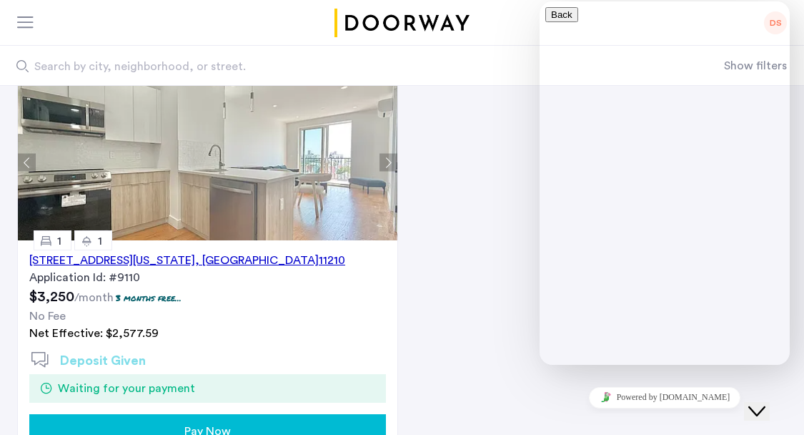
scroll to position [9, 0]
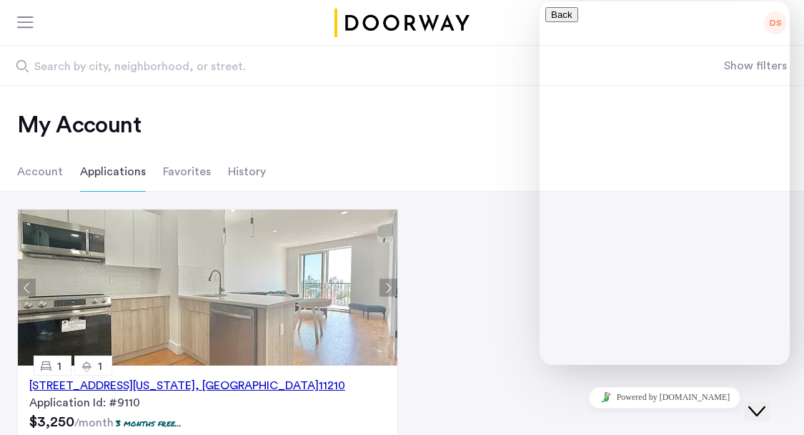
drag, startPoint x: 585, startPoint y: 92, endPoint x: 617, endPoint y: 99, distance: 33.5
type input "**********"
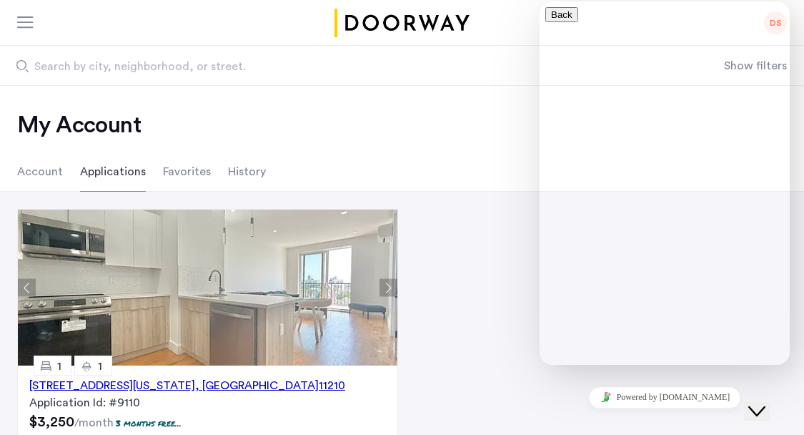
type input "**********"
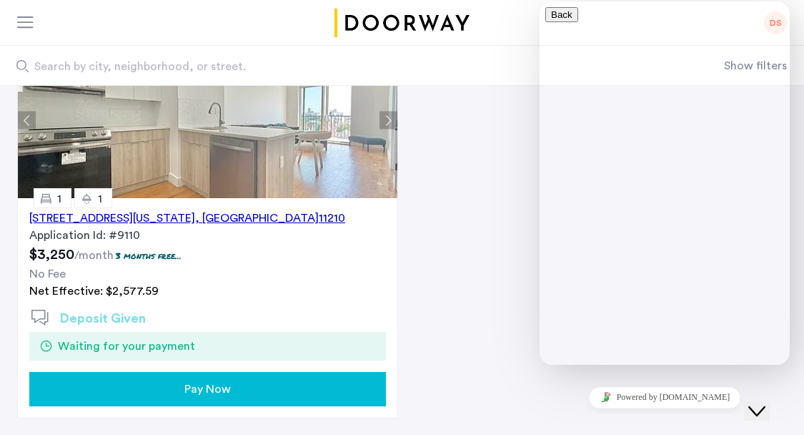
scroll to position [339, 0]
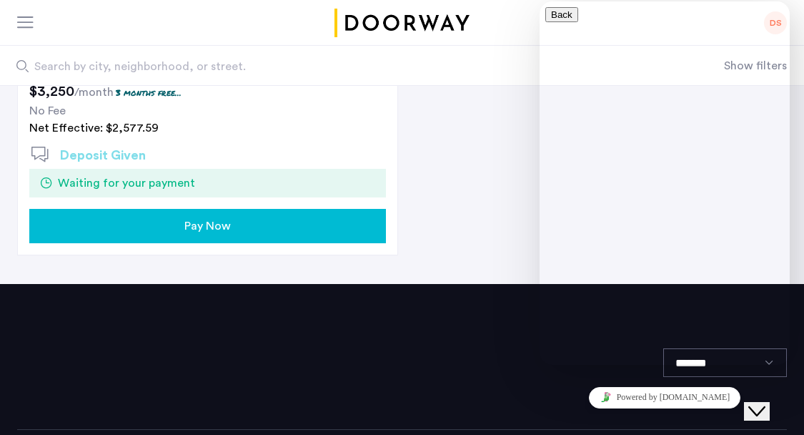
click at [257, 227] on div "Pay Now" at bounding box center [208, 225] width 334 height 17
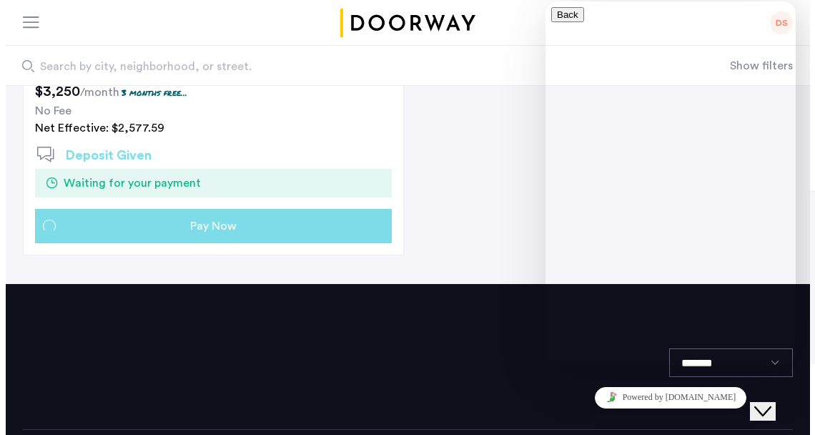
scroll to position [0, 0]
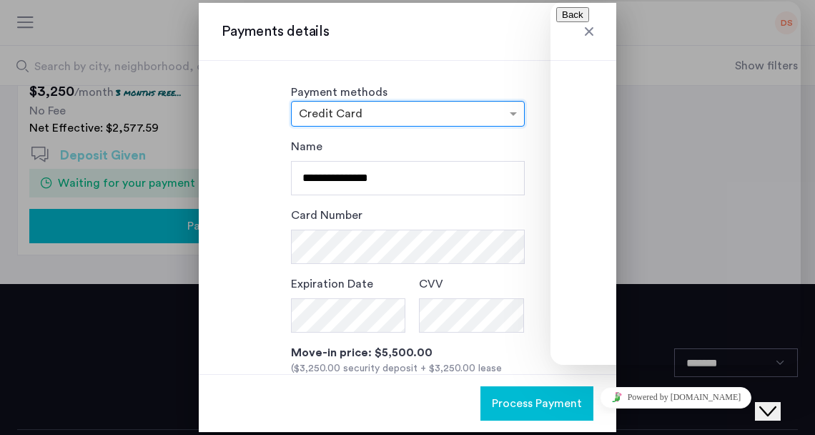
click at [126, 80] on div at bounding box center [407, 217] width 815 height 435
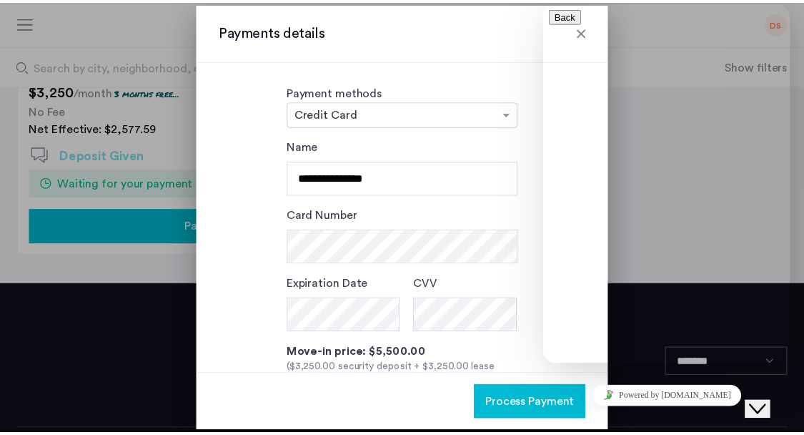
scroll to position [339, 0]
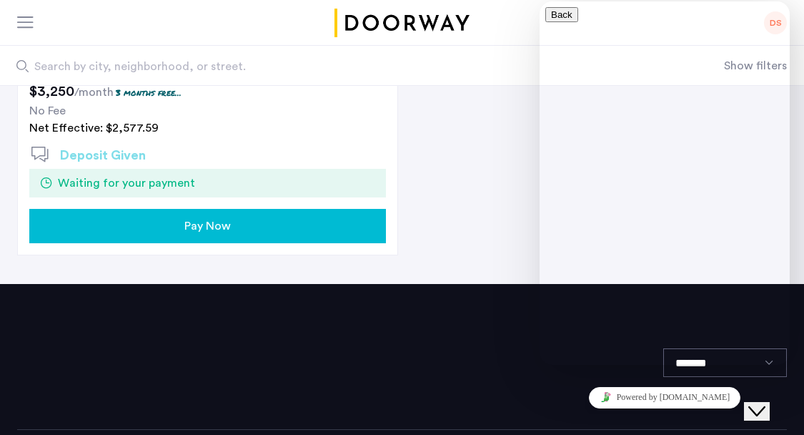
type textarea "**********"
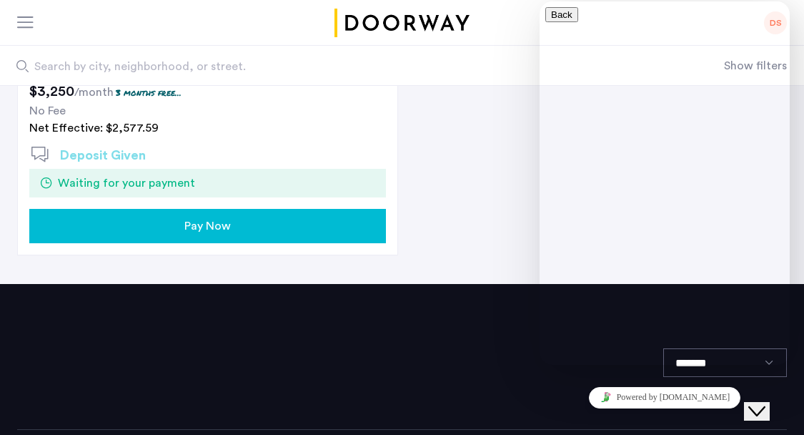
click at [551, 20] on icon "button" at bounding box center [551, 14] width 0 height 11
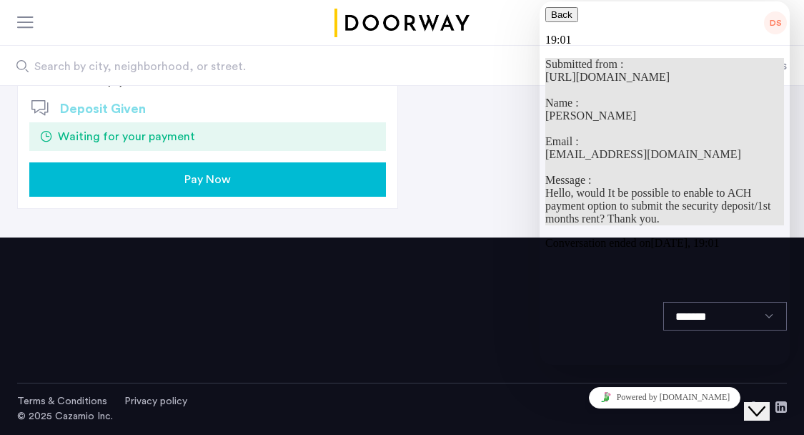
scroll to position [19, 0]
click at [551, 20] on icon "button" at bounding box center [551, 14] width 0 height 11
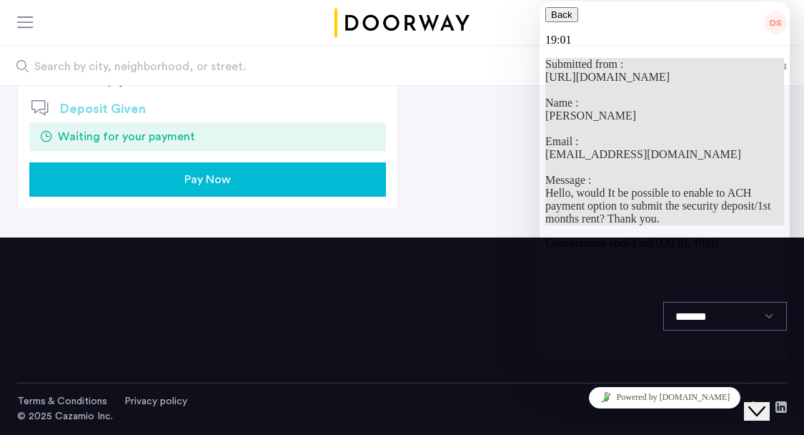
click at [715, 221] on p "Submitted from : [URL][DOMAIN_NAME] Name : [PERSON_NAME] Email : [EMAIL_ADDRESS…" at bounding box center [664, 141] width 239 height 167
click at [765, 402] on icon "Close Chat This icon closes the chat window." at bounding box center [756, 410] width 17 height 17
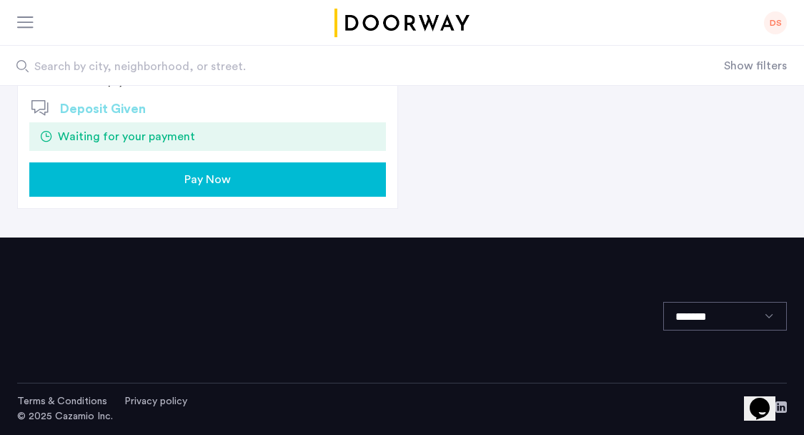
click at [770, 397] on icon "Chat widget" at bounding box center [760, 407] width 20 height 21
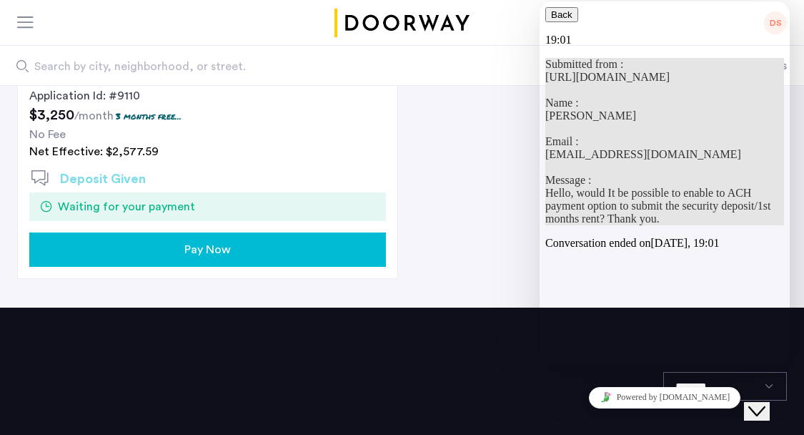
scroll to position [195, 0]
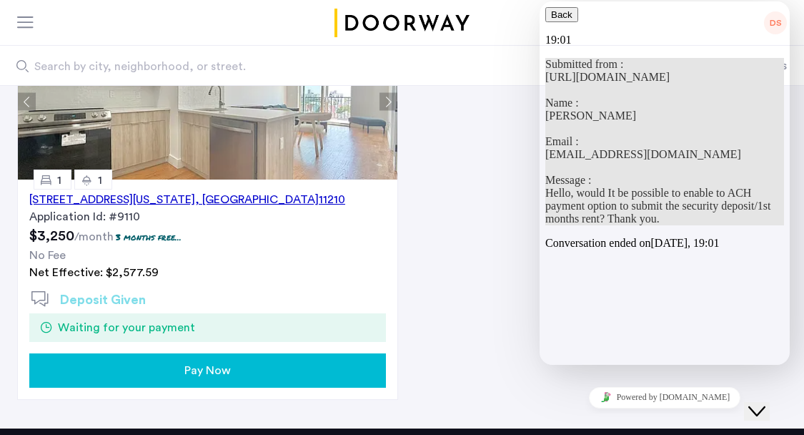
click at [490, 136] on div "[STREET_ADDRESS][US_STATE] Application Id: #9110 $3,250 /month 3 months free...…" at bounding box center [402, 208] width 804 height 382
click at [760, 402] on icon "Close Chat This icon closes the chat window." at bounding box center [756, 410] width 17 height 17
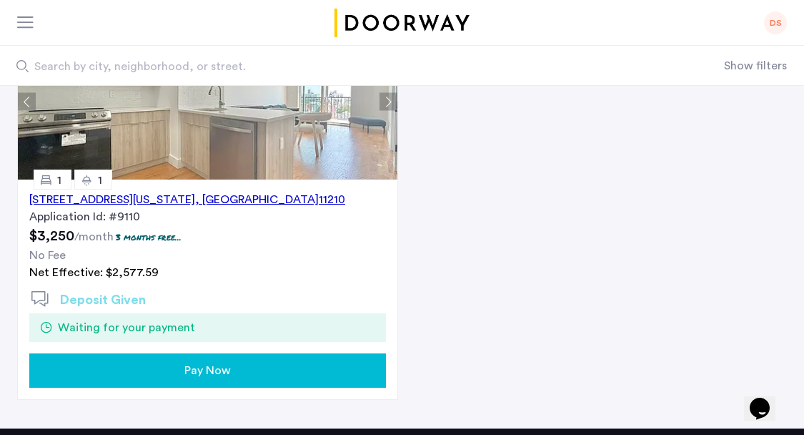
drag, startPoint x: 769, startPoint y: 398, endPoint x: 1504, endPoint y: 744, distance: 812.7
click at [769, 398] on icon "Chat widget" at bounding box center [760, 407] width 20 height 21
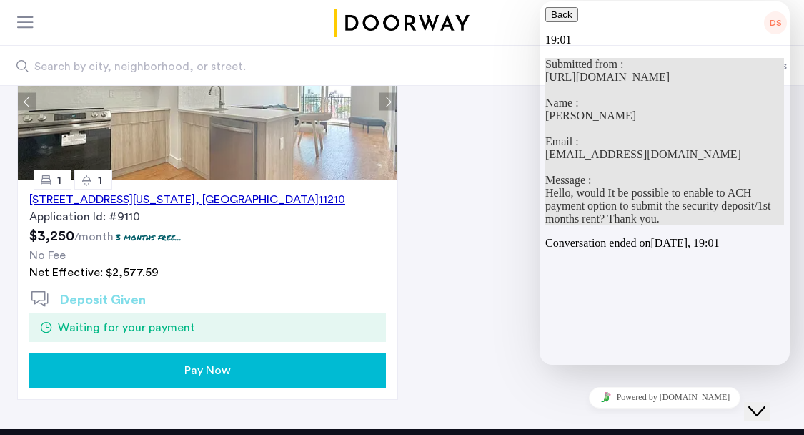
click at [763, 404] on icon "Close Chat This icon closes the chat window." at bounding box center [756, 410] width 17 height 17
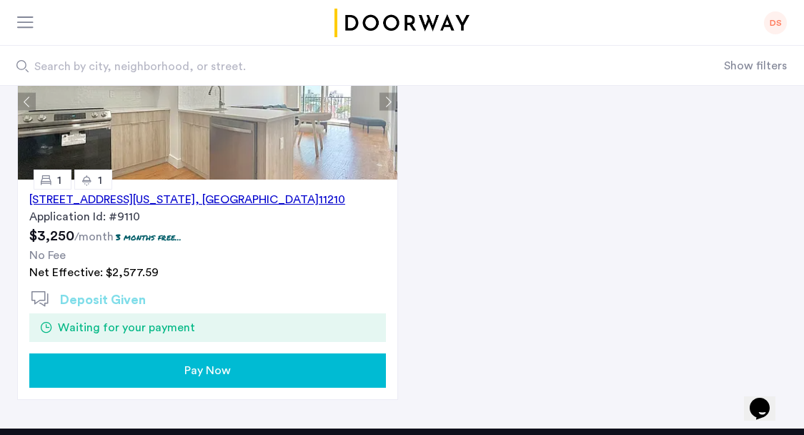
click at [762, 23] on div "DS" at bounding box center [402, 23] width 804 height 46
click at [777, 27] on div "DS" at bounding box center [775, 22] width 23 height 23
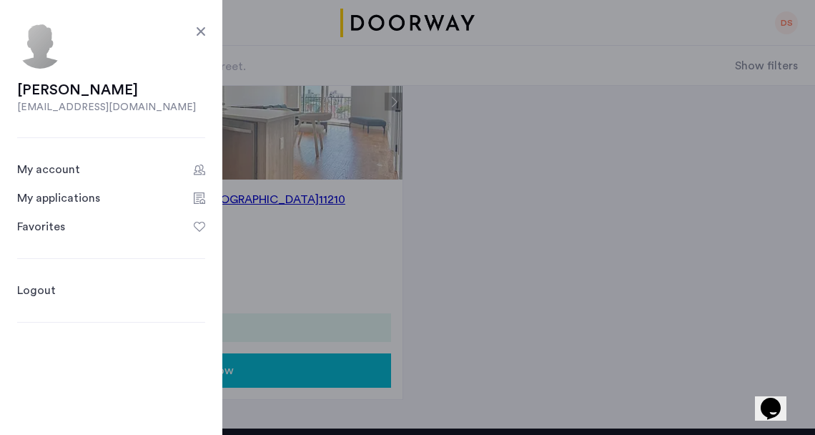
click at [201, 26] on div at bounding box center [200, 31] width 17 height 17
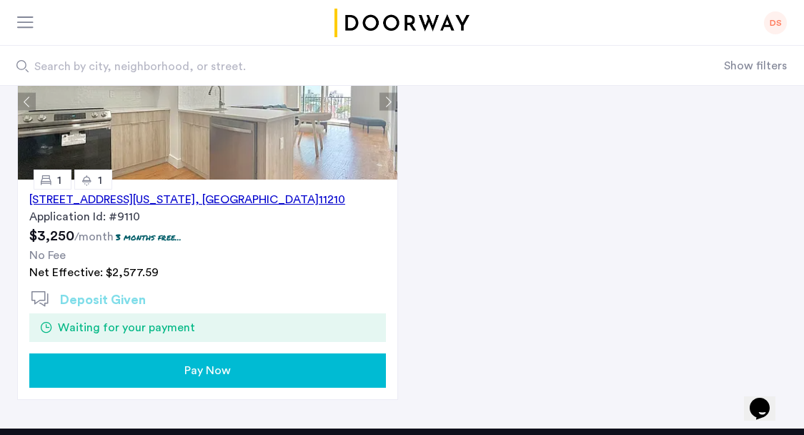
click at [22, 21] on div at bounding box center [26, 23] width 18 height 14
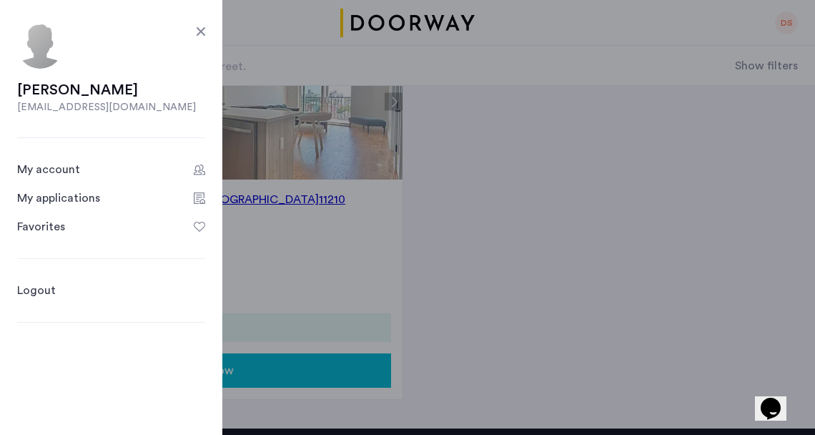
click at [198, 27] on div at bounding box center [200, 31] width 17 height 17
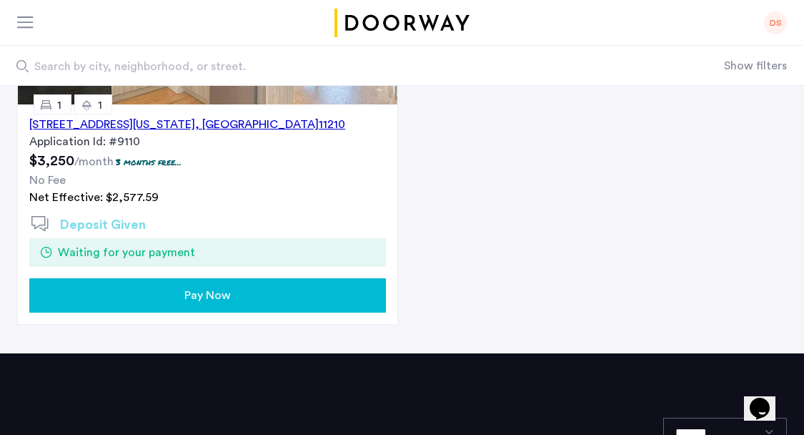
scroll to position [386, 0]
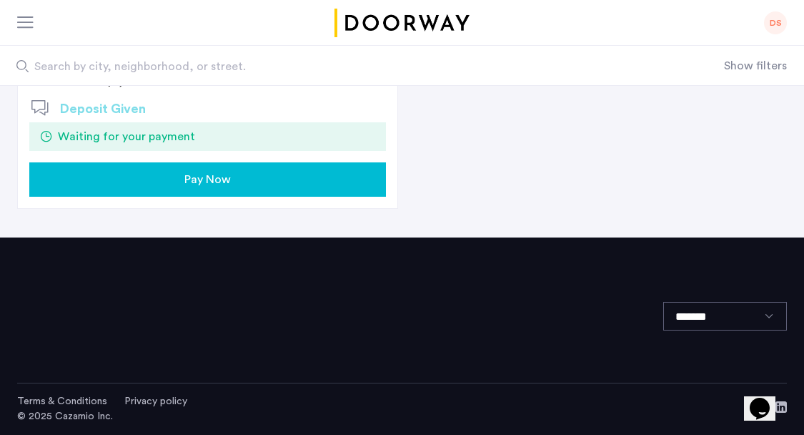
click at [721, 312] on select "*******" at bounding box center [725, 316] width 124 height 29
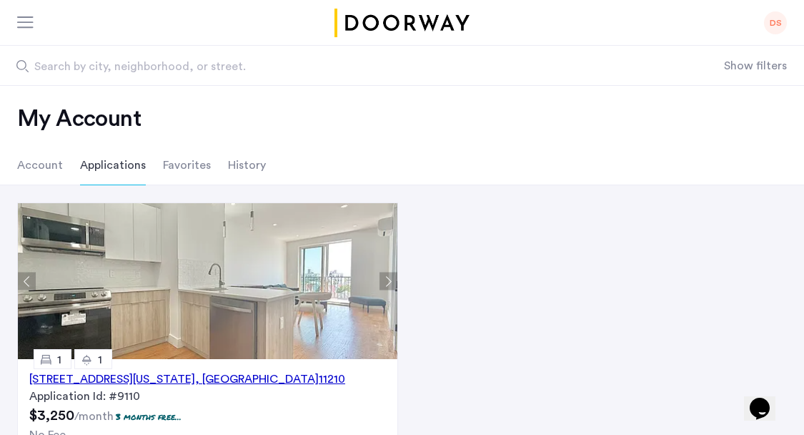
scroll to position [0, 0]
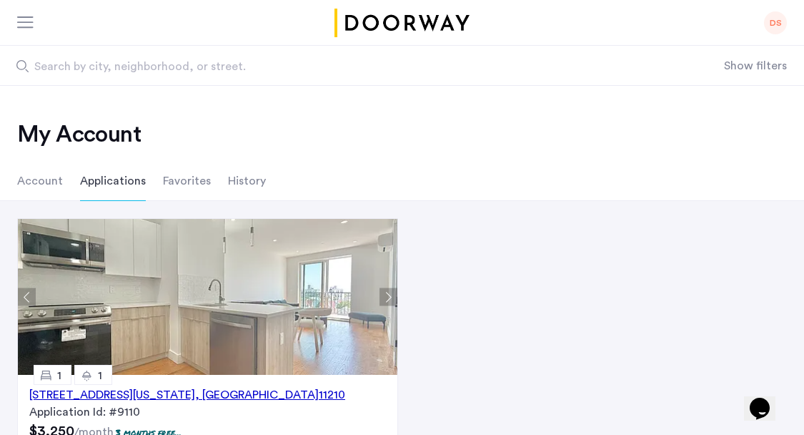
click at [761, 57] on button "Show filters" at bounding box center [755, 65] width 63 height 17
click at [762, 64] on button "Hide filters" at bounding box center [758, 65] width 58 height 17
click at [762, 64] on button "Show filters" at bounding box center [755, 65] width 63 height 17
click at [762, 64] on button "Hide filters" at bounding box center [758, 65] width 58 height 17
click at [771, 31] on div "DS" at bounding box center [775, 22] width 23 height 23
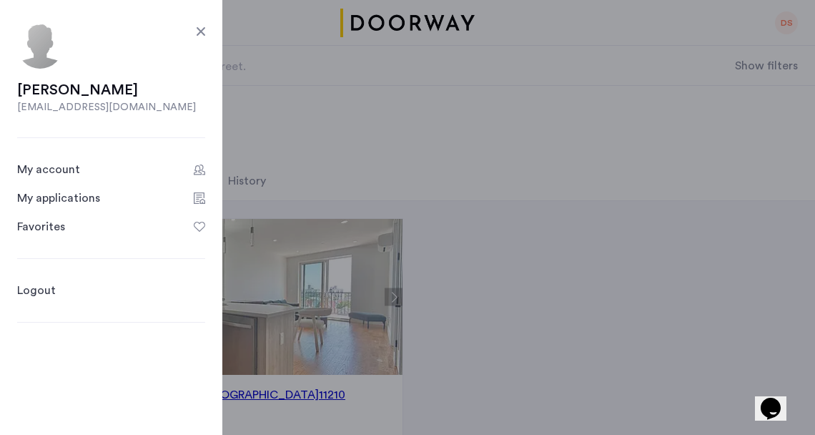
click at [79, 192] on div "My applications" at bounding box center [58, 197] width 83 height 17
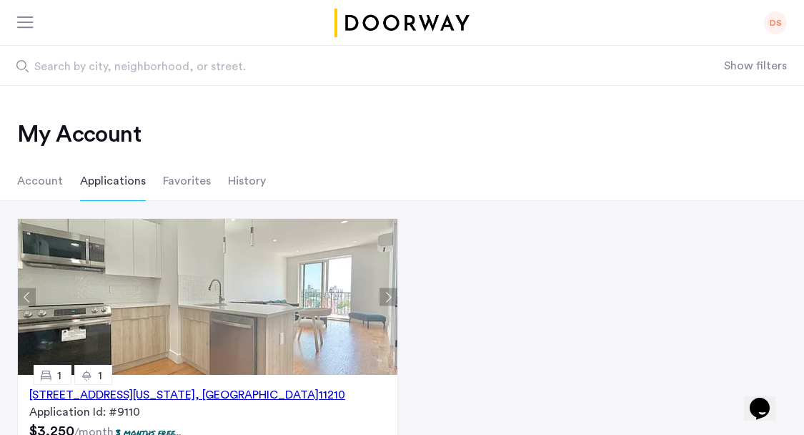
click at [781, 26] on div "DS" at bounding box center [775, 22] width 23 height 23
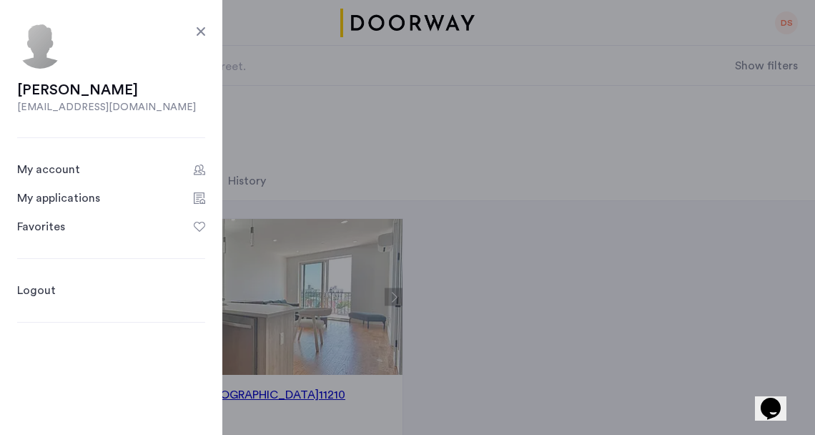
click at [202, 28] on div at bounding box center [200, 31] width 17 height 17
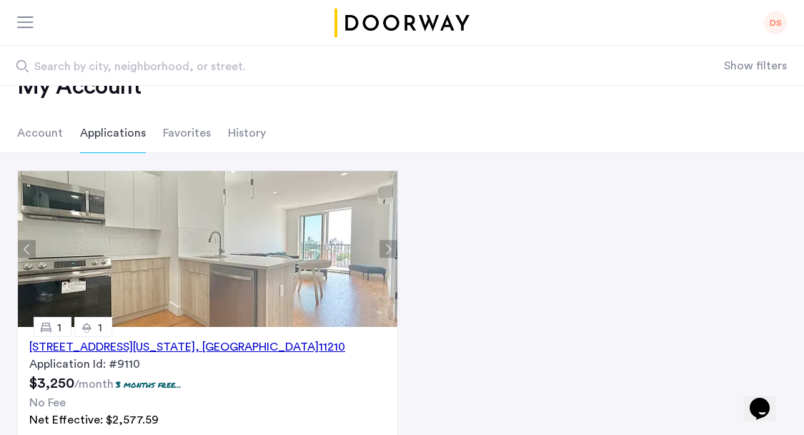
scroll to position [341, 0]
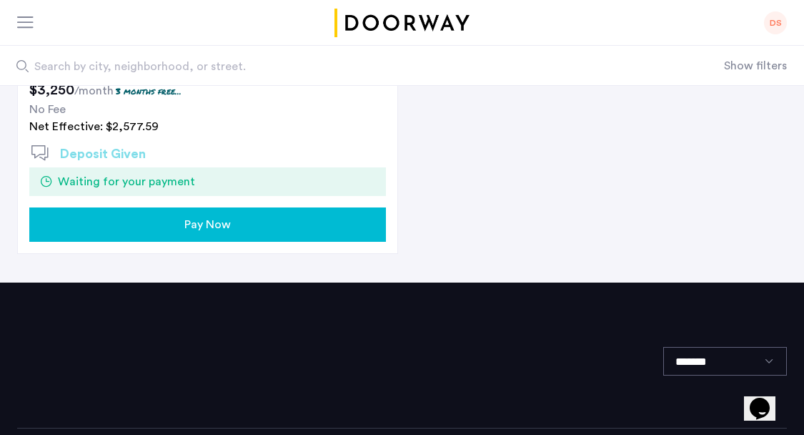
click at [211, 228] on span "Pay Now" at bounding box center [207, 224] width 46 height 17
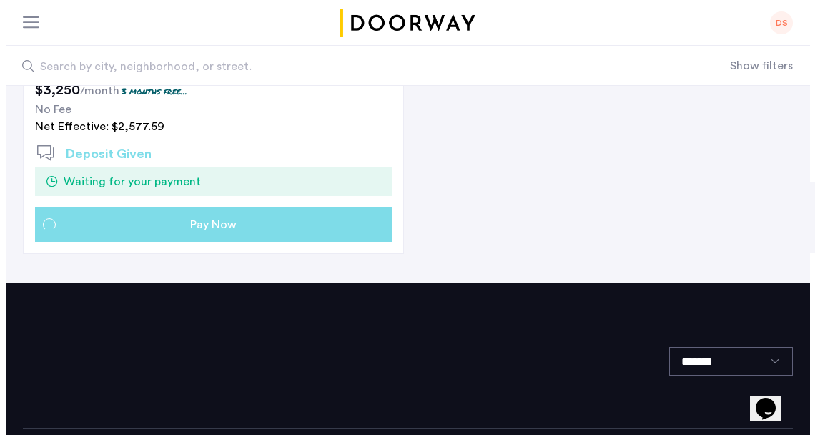
scroll to position [0, 0]
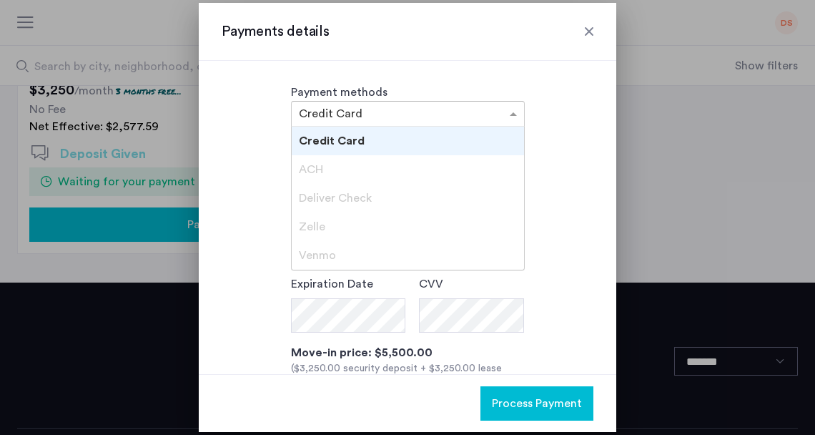
click at [349, 113] on input "text" at bounding box center [393, 115] width 189 height 10
click at [315, 166] on span "ACH" at bounding box center [311, 169] width 24 height 11
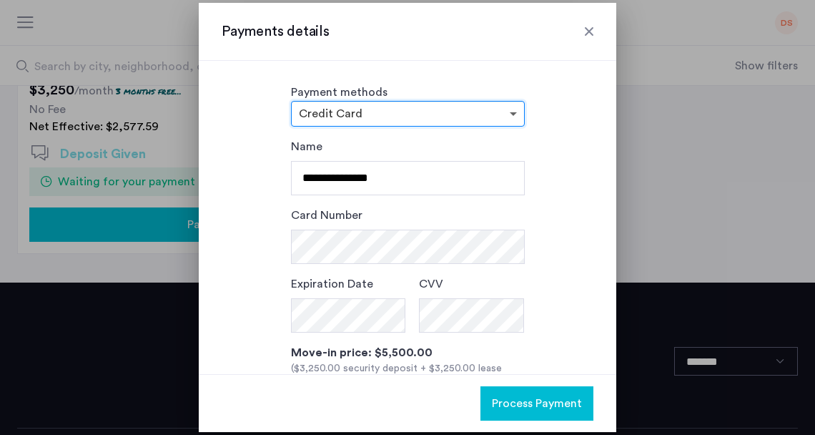
click at [514, 116] on span at bounding box center [515, 113] width 18 height 17
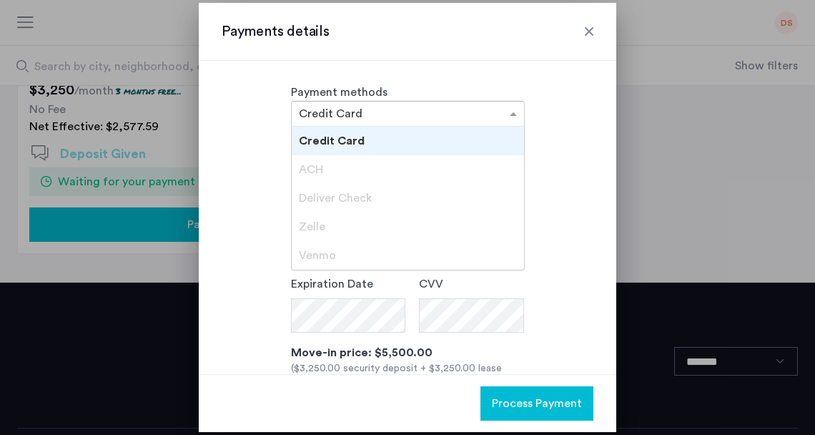
click at [323, 175] on div "ACH" at bounding box center [408, 169] width 232 height 29
click at [321, 192] on span "Deliver Check" at bounding box center [335, 197] width 73 height 11
click at [242, 237] on div "**********" at bounding box center [408, 319] width 372 height 362
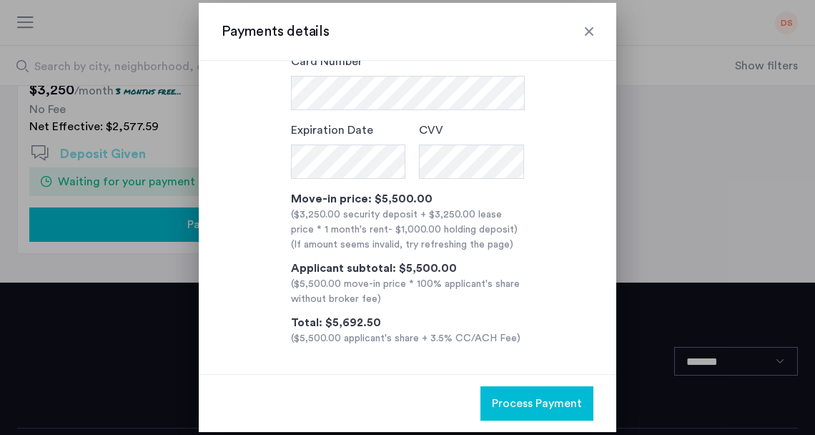
scroll to position [156, 0]
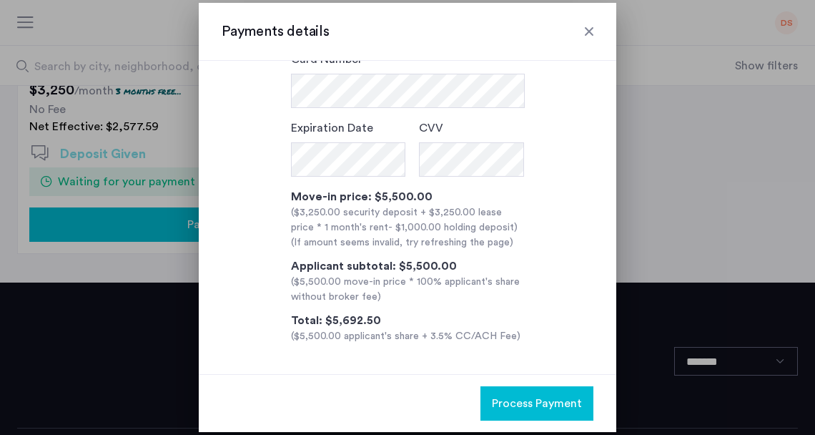
click at [590, 29] on div at bounding box center [589, 31] width 14 height 14
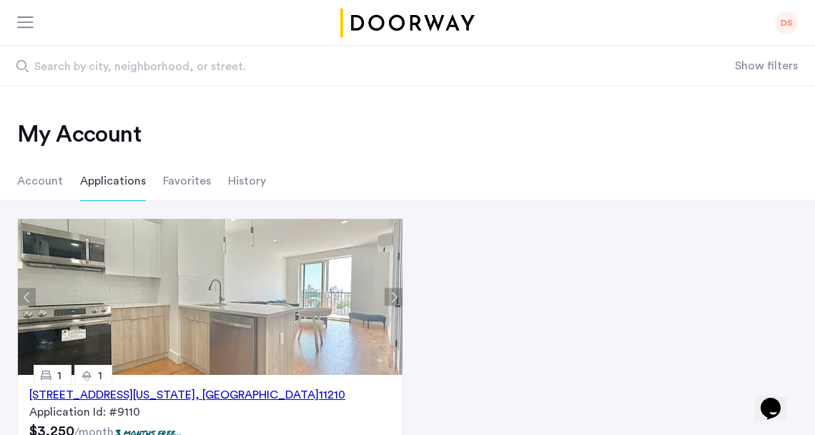
scroll to position [341, 0]
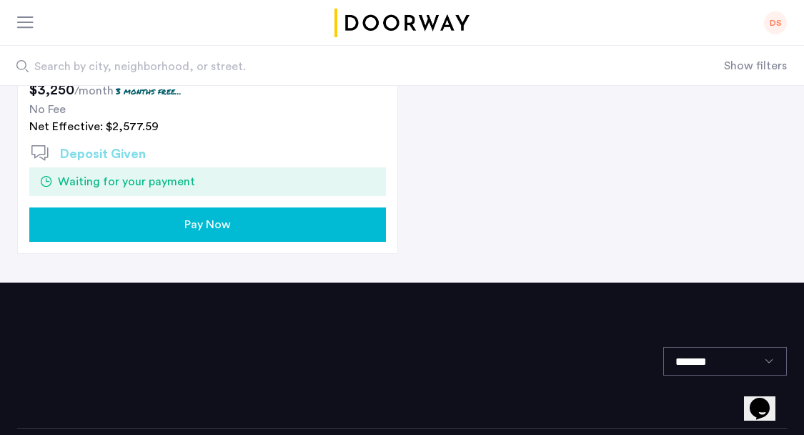
click at [783, 16] on div "DS" at bounding box center [775, 22] width 23 height 23
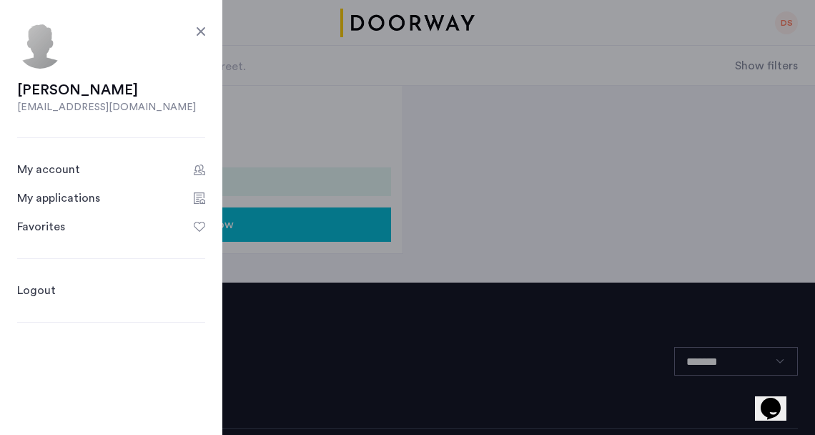
click at [77, 173] on div "My account" at bounding box center [48, 169] width 63 height 17
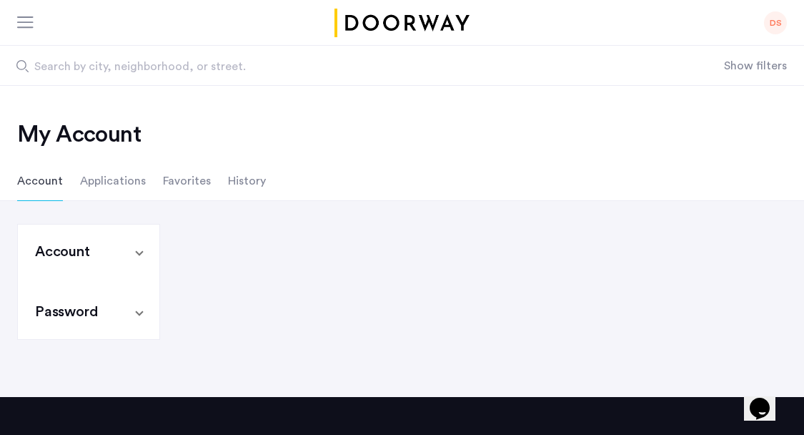
click at [126, 184] on li "Applications" at bounding box center [113, 181] width 66 height 40
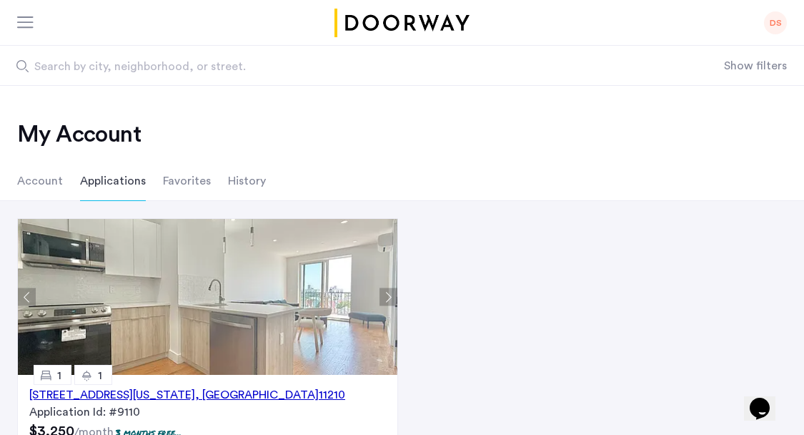
click at [184, 187] on li "Favorites" at bounding box center [187, 181] width 48 height 40
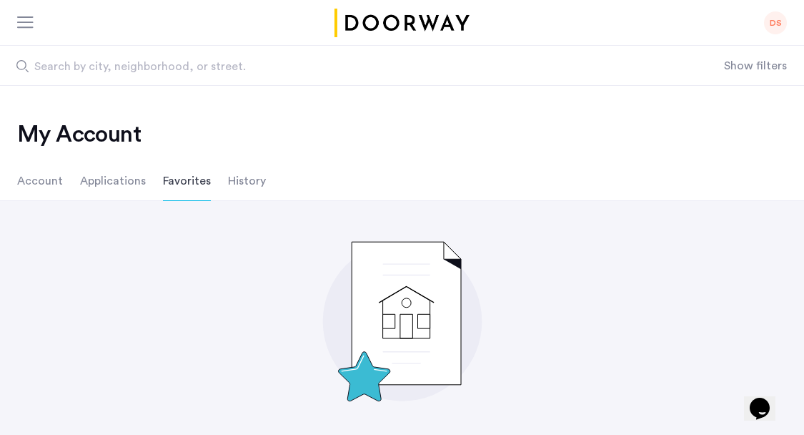
click at [237, 180] on li "History" at bounding box center [247, 181] width 38 height 40
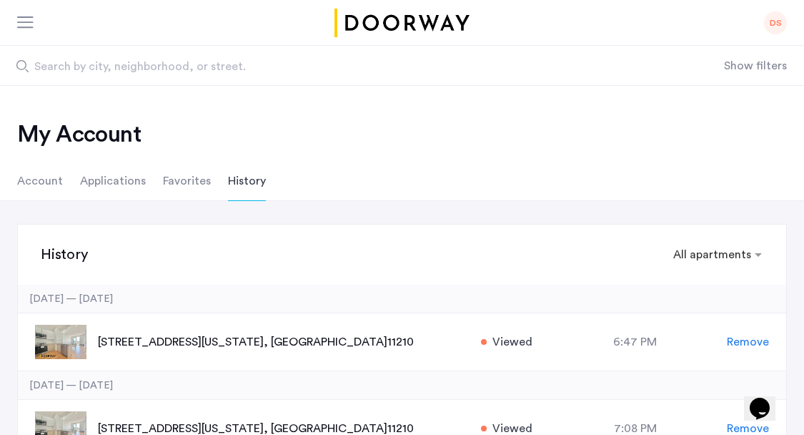
click at [119, 177] on li "Applications" at bounding box center [113, 181] width 66 height 40
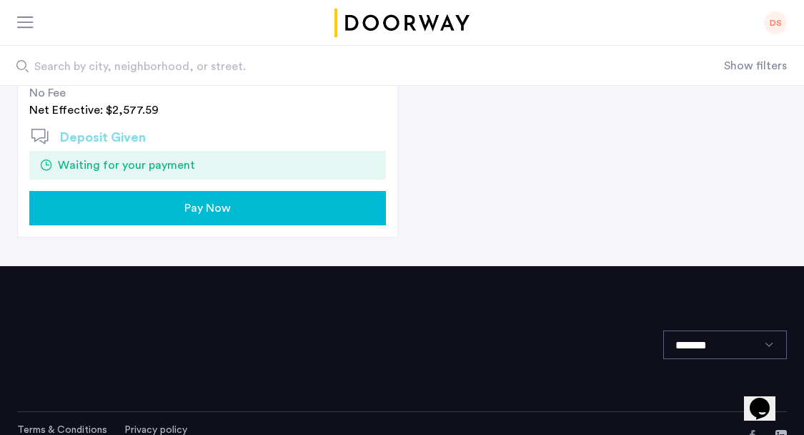
scroll to position [386, 0]
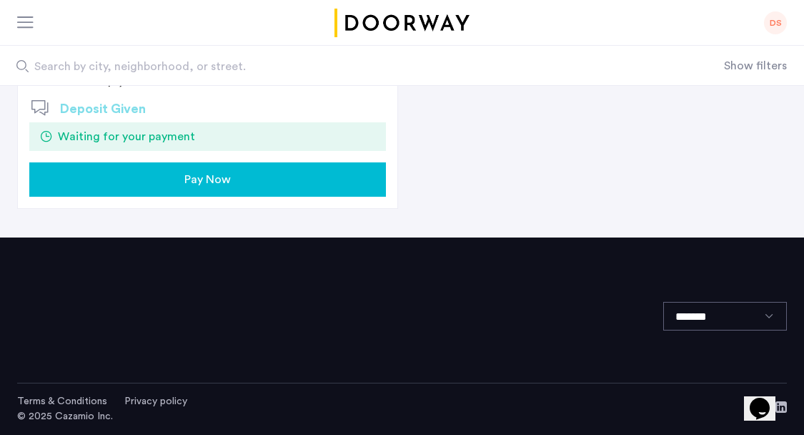
click at [722, 324] on select "*******" at bounding box center [725, 316] width 124 height 29
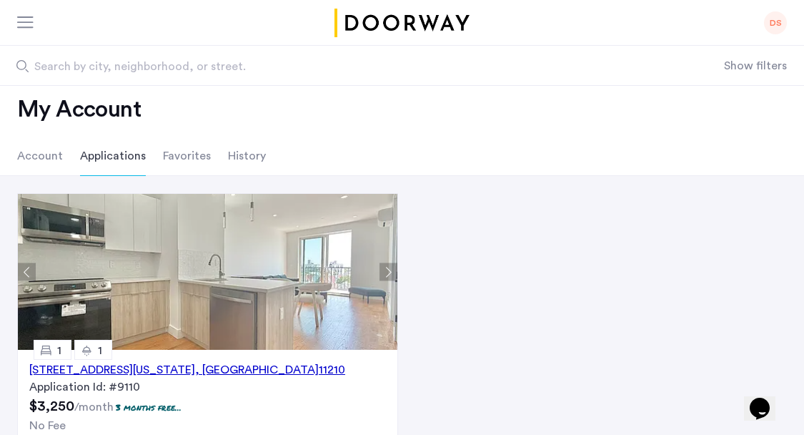
scroll to position [0, 0]
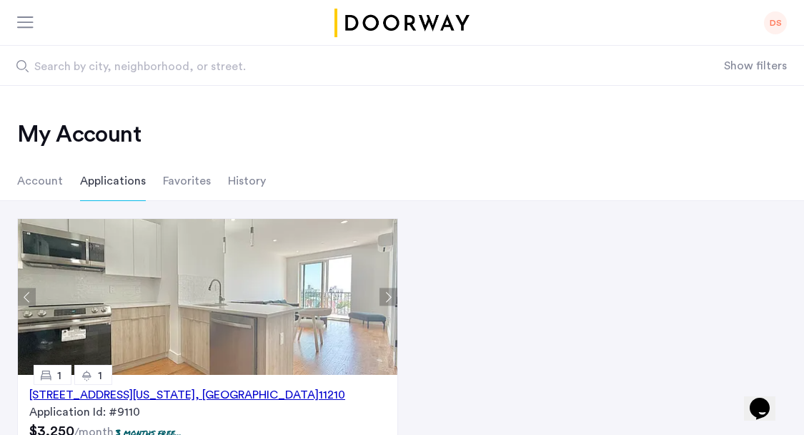
click at [397, 300] on button "Next apartment" at bounding box center [388, 297] width 18 height 18
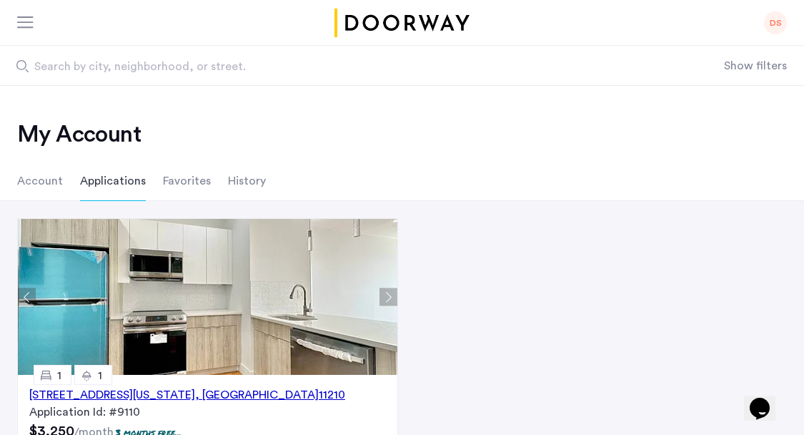
click at [397, 300] on button "Next apartment" at bounding box center [388, 297] width 18 height 18
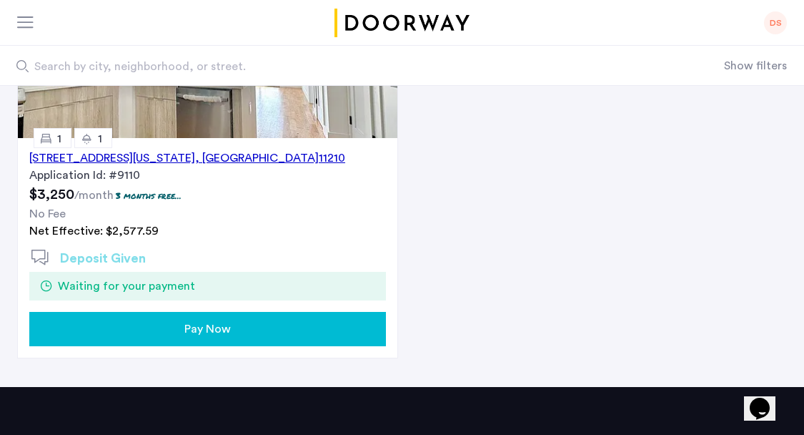
scroll to position [184, 0]
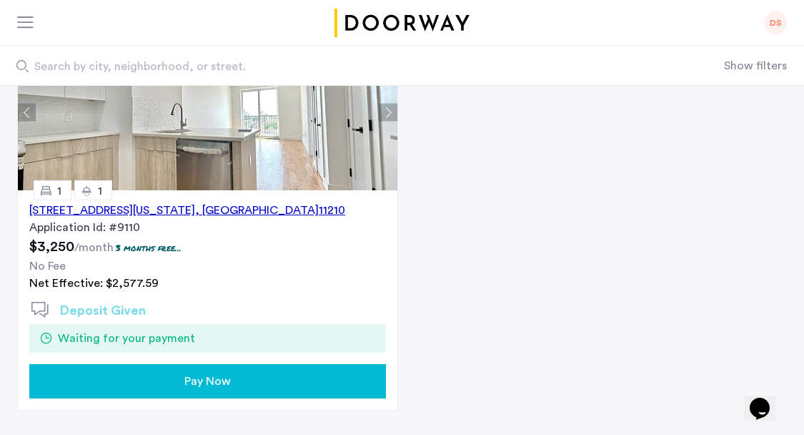
click at [288, 385] on div "Pay Now" at bounding box center [208, 380] width 334 height 17
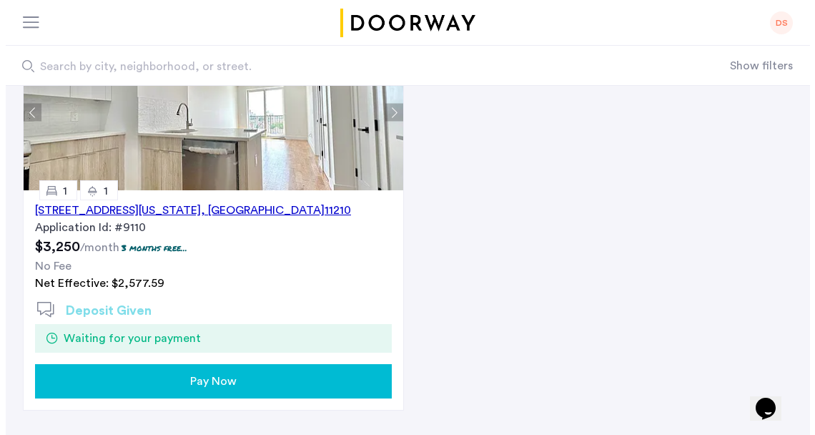
scroll to position [0, 0]
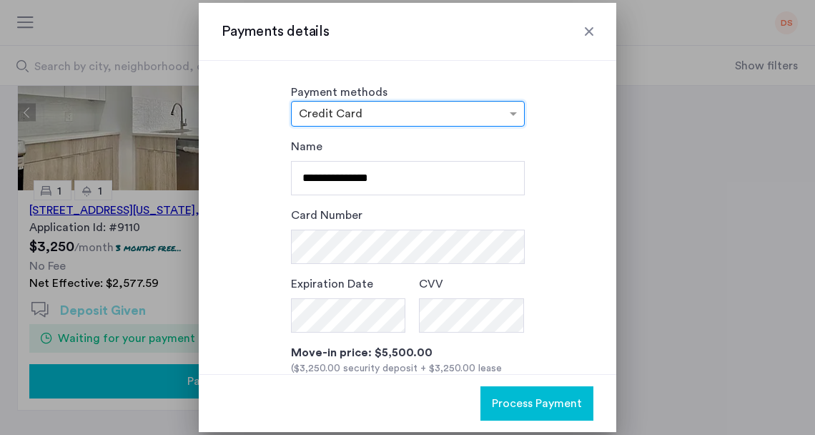
click at [430, 119] on input "text" at bounding box center [393, 115] width 189 height 10
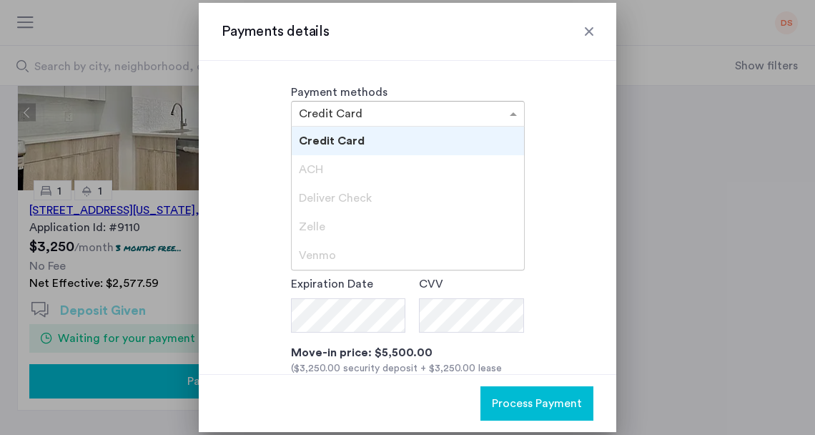
click at [326, 174] on div "ACH" at bounding box center [408, 169] width 232 height 29
drag, startPoint x: 342, startPoint y: 192, endPoint x: 353, endPoint y: 194, distance: 11.6
click at [342, 192] on span "Deliver Check" at bounding box center [335, 197] width 73 height 11
click at [567, 207] on div "**********" at bounding box center [408, 319] width 372 height 362
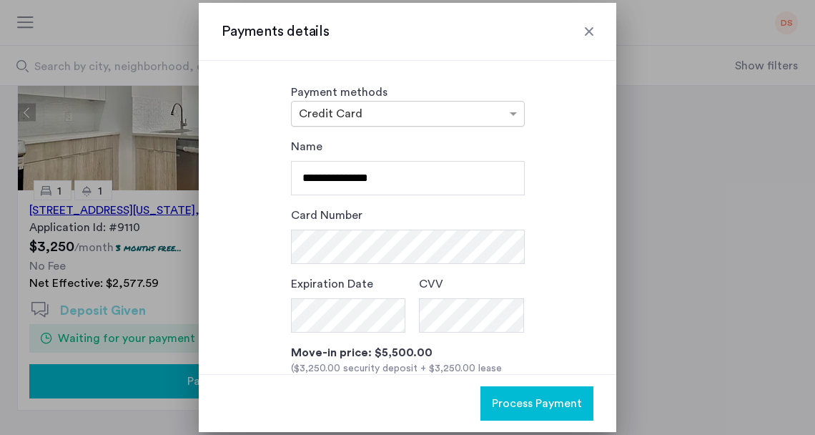
click at [475, 114] on input "text" at bounding box center [393, 115] width 189 height 10
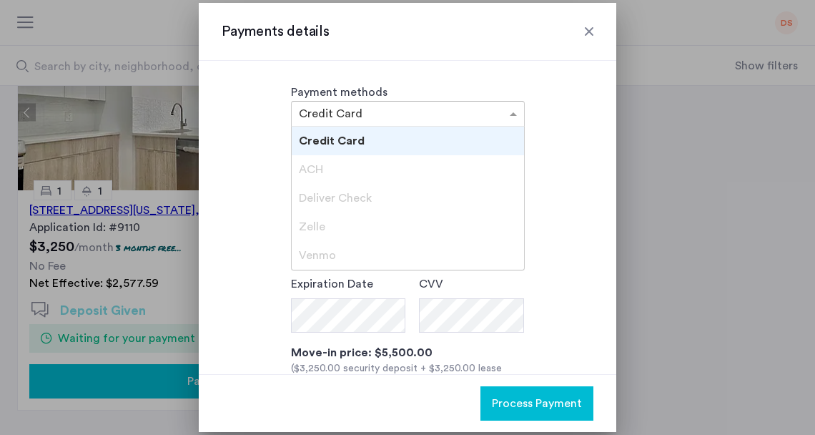
click at [336, 194] on span "Deliver Check" at bounding box center [335, 197] width 73 height 11
click at [346, 194] on span "Deliver Check" at bounding box center [335, 197] width 73 height 11
click at [319, 167] on span "ACH" at bounding box center [311, 169] width 24 height 11
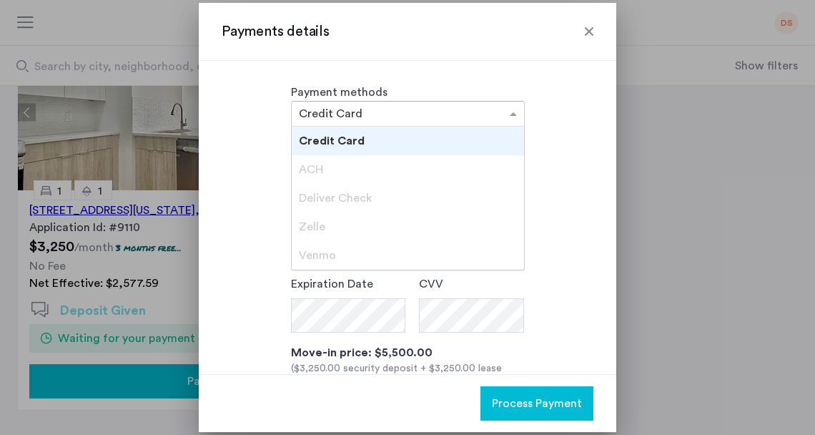
click at [319, 167] on span "ACH" at bounding box center [311, 169] width 24 height 11
drag, startPoint x: 337, startPoint y: 144, endPoint x: 410, endPoint y: 149, distance: 73.0
click at [338, 144] on span "Credit Card" at bounding box center [332, 140] width 66 height 11
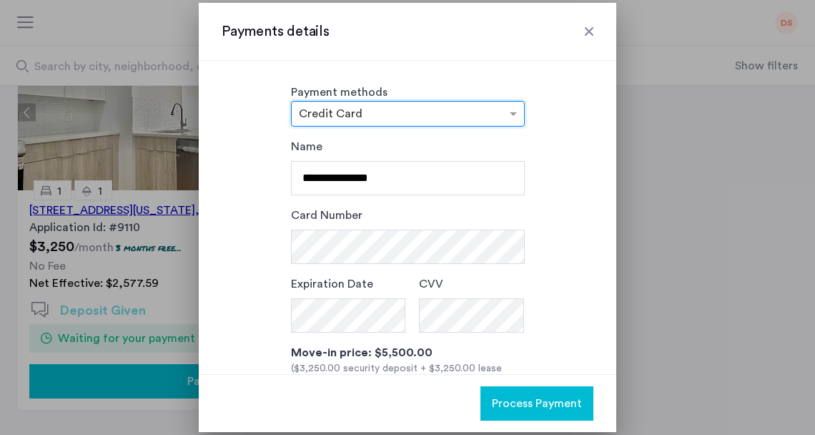
click at [582, 31] on div at bounding box center [589, 31] width 14 height 14
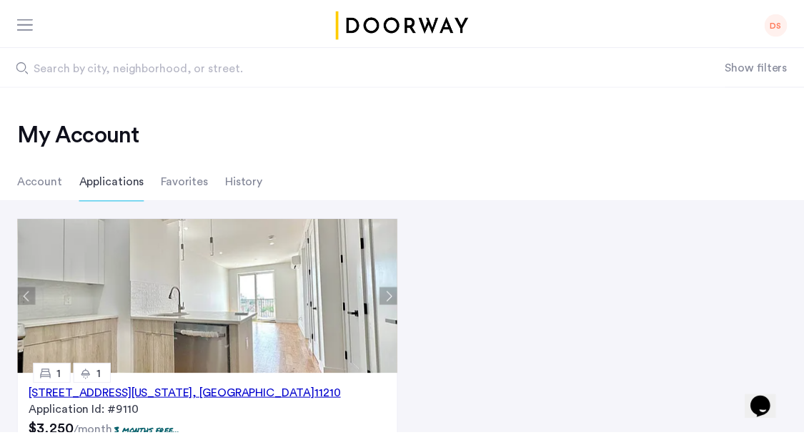
scroll to position [184, 0]
